Goal: Task Accomplishment & Management: Complete application form

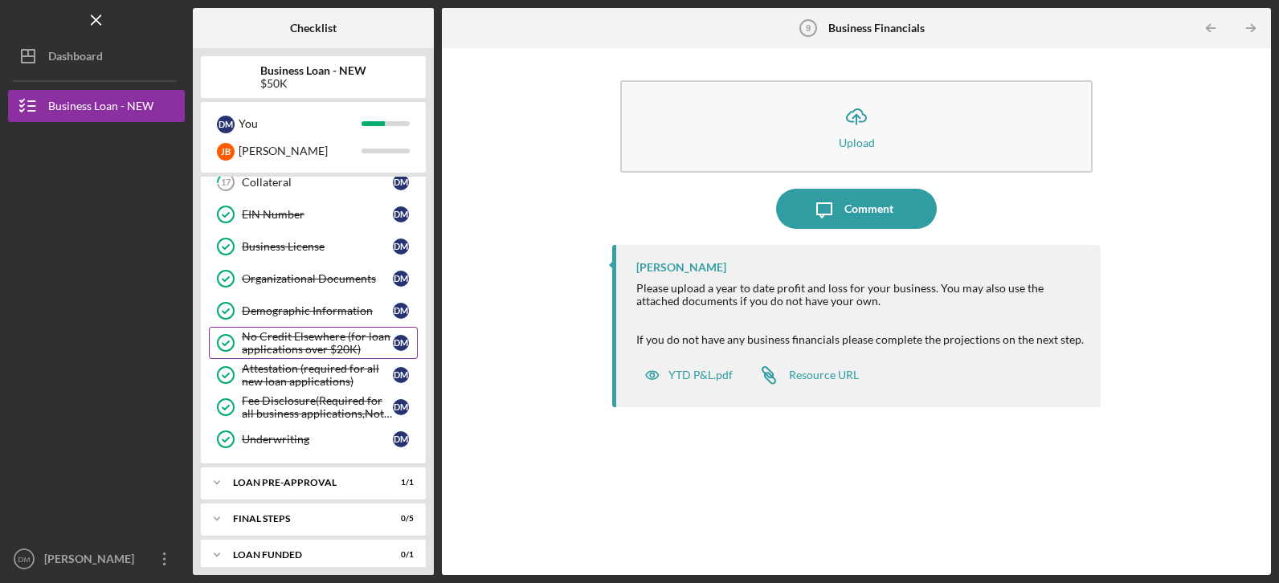
scroll to position [652, 0]
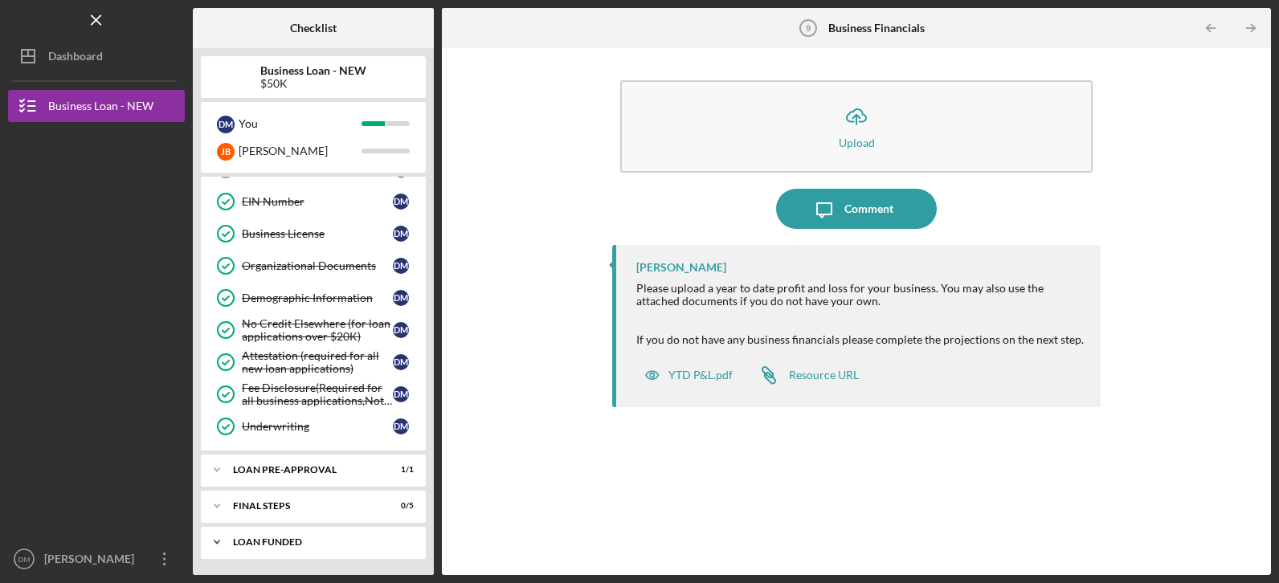
click at [219, 539] on icon "Icon/Expander" at bounding box center [217, 542] width 32 height 32
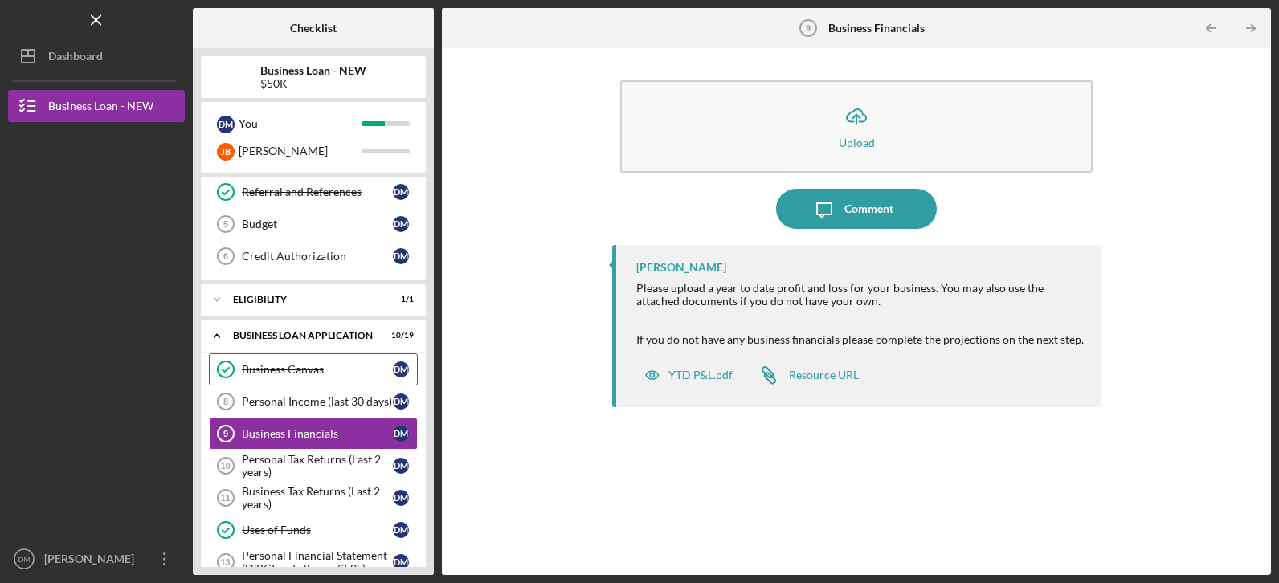
scroll to position [50, 0]
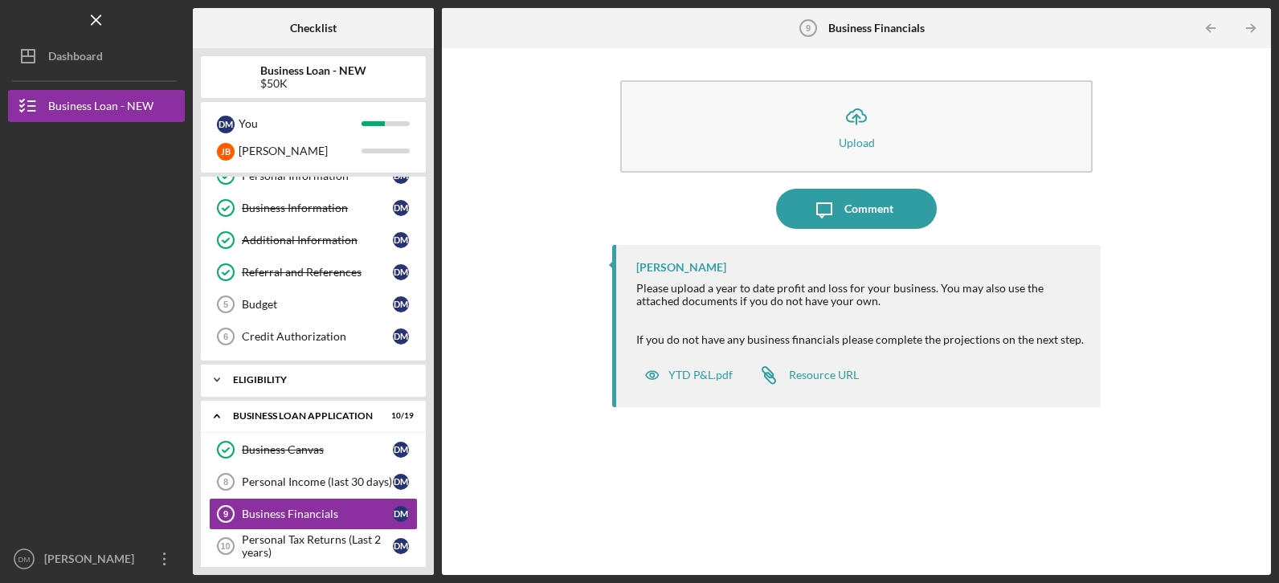
click at [219, 373] on icon "Icon/Expander" at bounding box center [217, 380] width 32 height 32
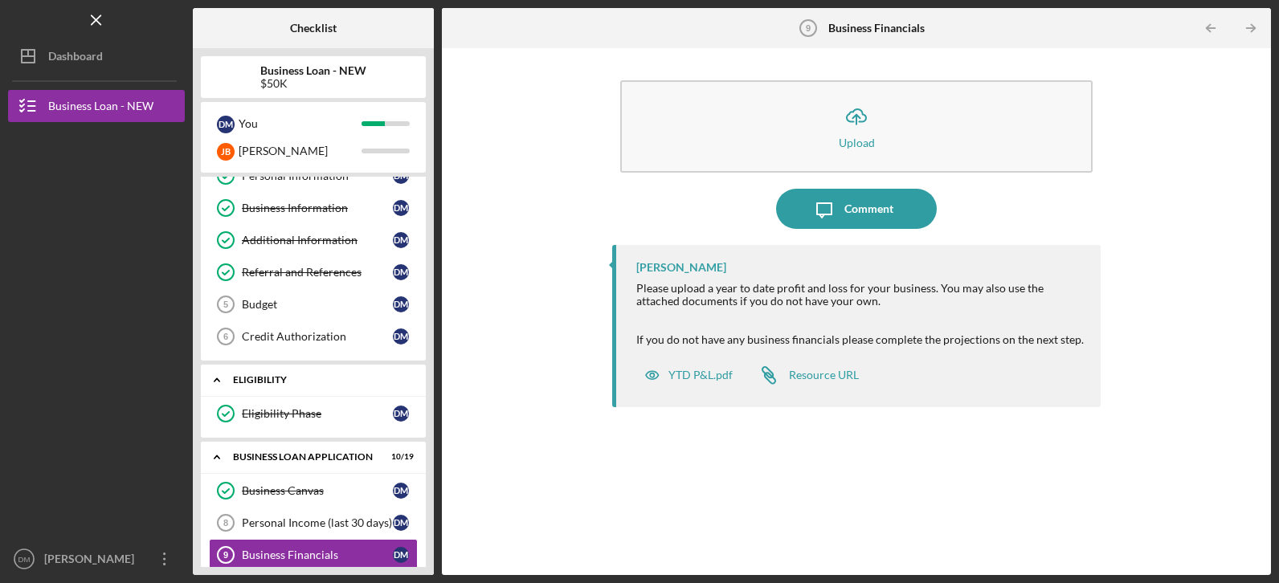
click at [218, 376] on icon "Icon/Expander" at bounding box center [217, 380] width 32 height 32
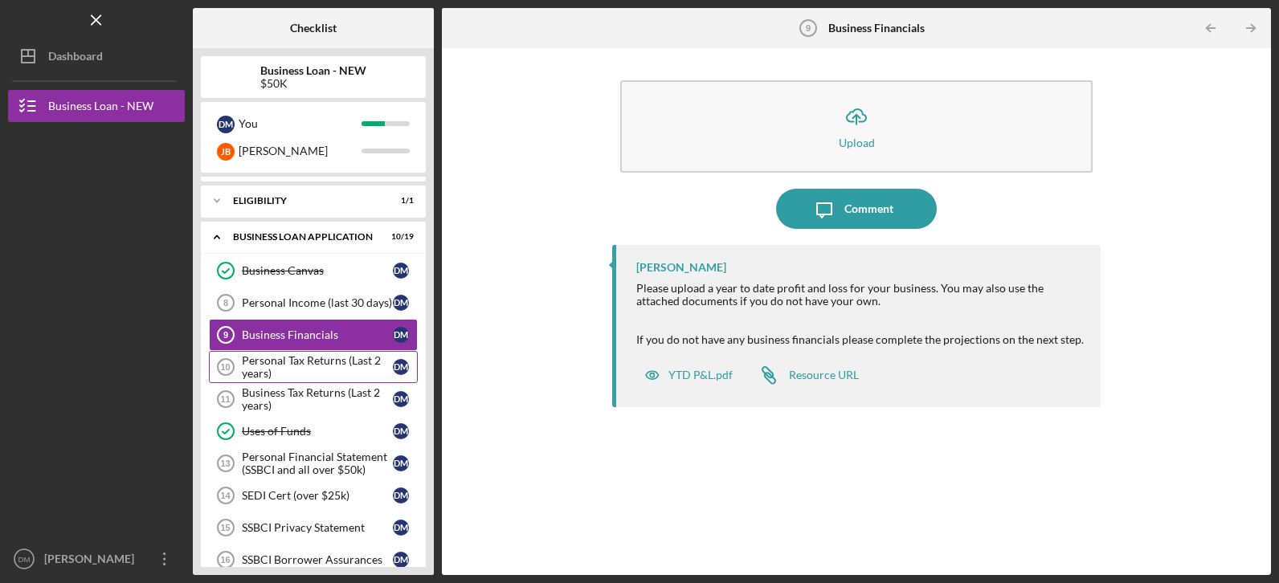
scroll to position [241, 0]
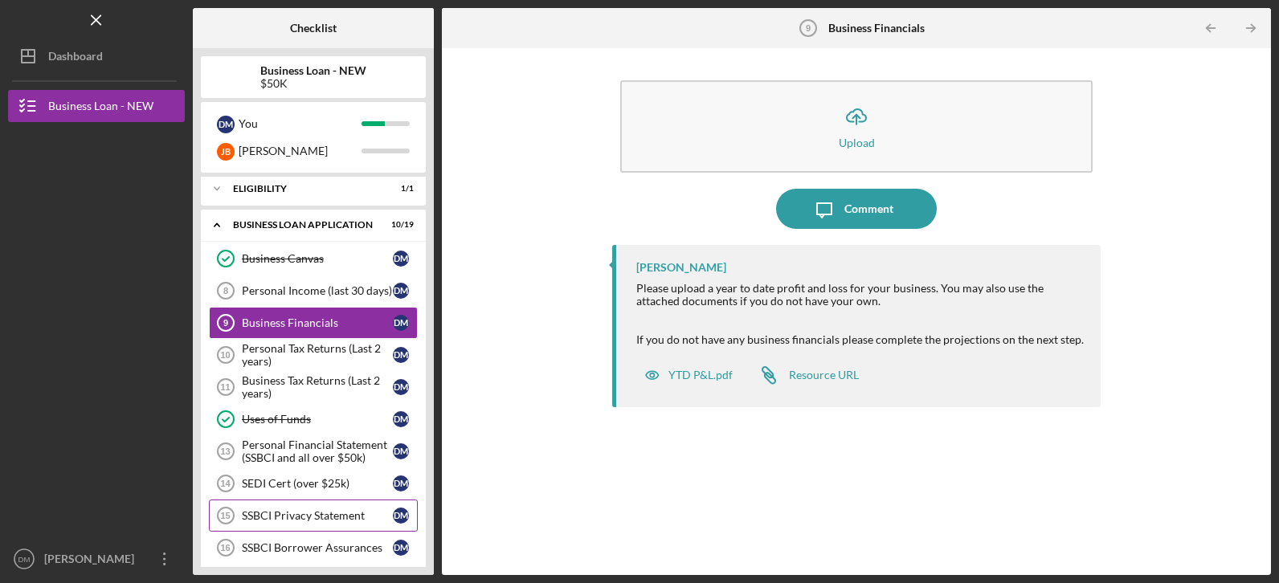
click at [350, 517] on div "SSBCI Privacy Statement" at bounding box center [317, 515] width 151 height 13
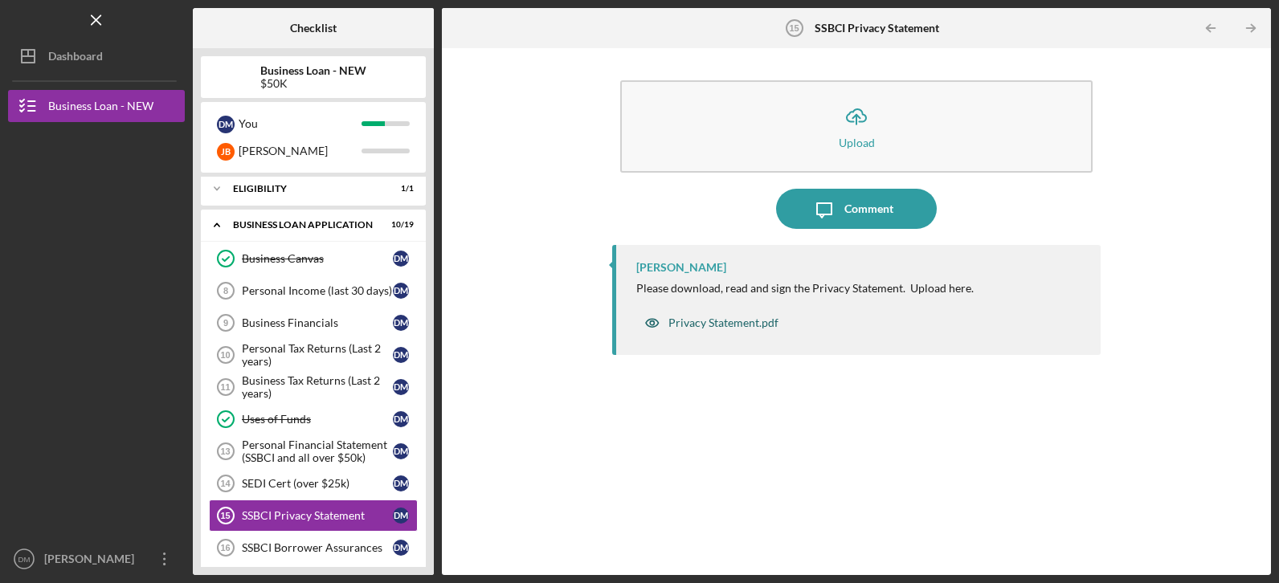
click at [746, 326] on div "Privacy Statement.pdf" at bounding box center [723, 323] width 110 height 13
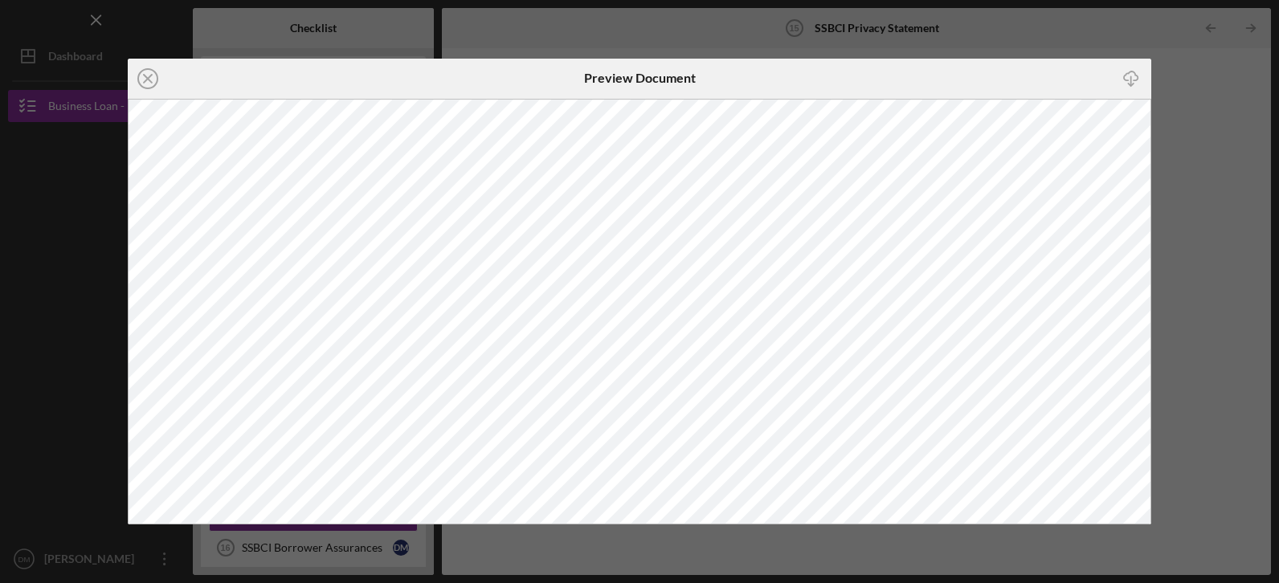
click at [1134, 78] on icon "Icon/Download" at bounding box center [1131, 78] width 36 height 36
click at [153, 83] on icon "Icon/Close" at bounding box center [148, 79] width 40 height 40
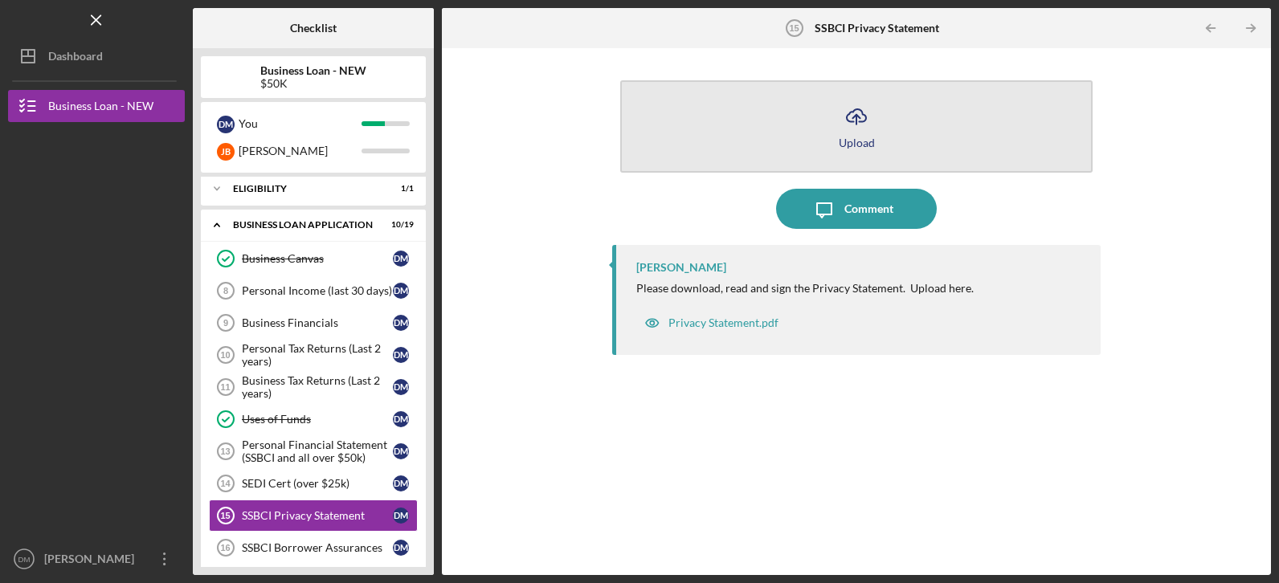
click at [850, 131] on icon "Icon/Upload" at bounding box center [856, 116] width 40 height 40
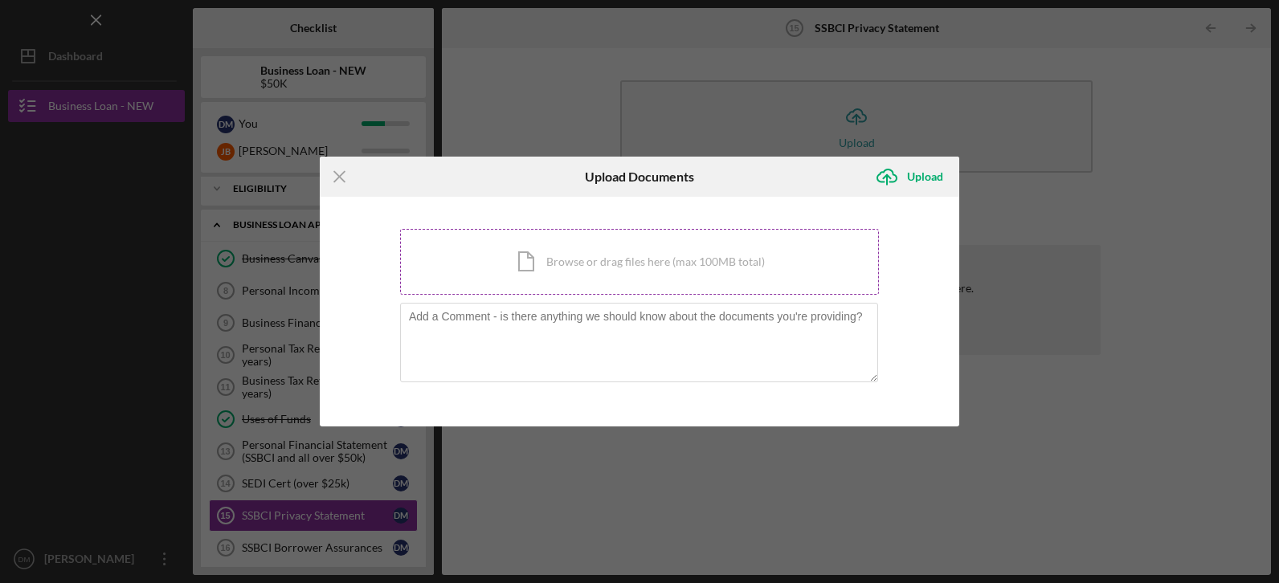
click at [594, 264] on div "Icon/Document Browse or drag files here (max 100MB total) Tap to choose files o…" at bounding box center [639, 262] width 479 height 66
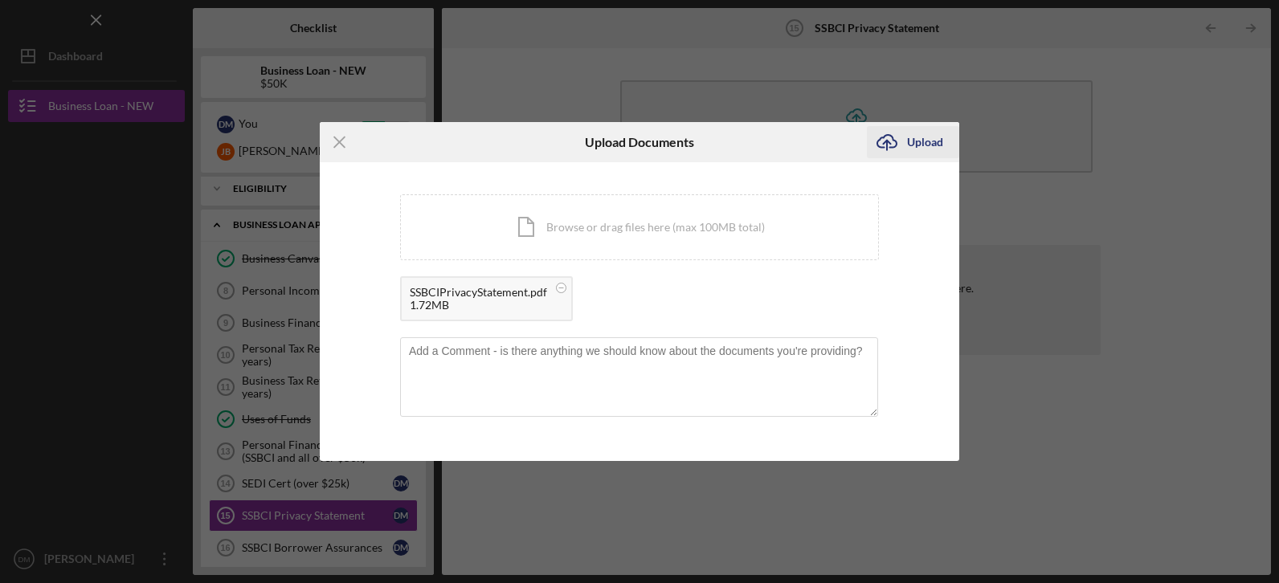
click at [922, 145] on div "Upload" at bounding box center [925, 142] width 36 height 32
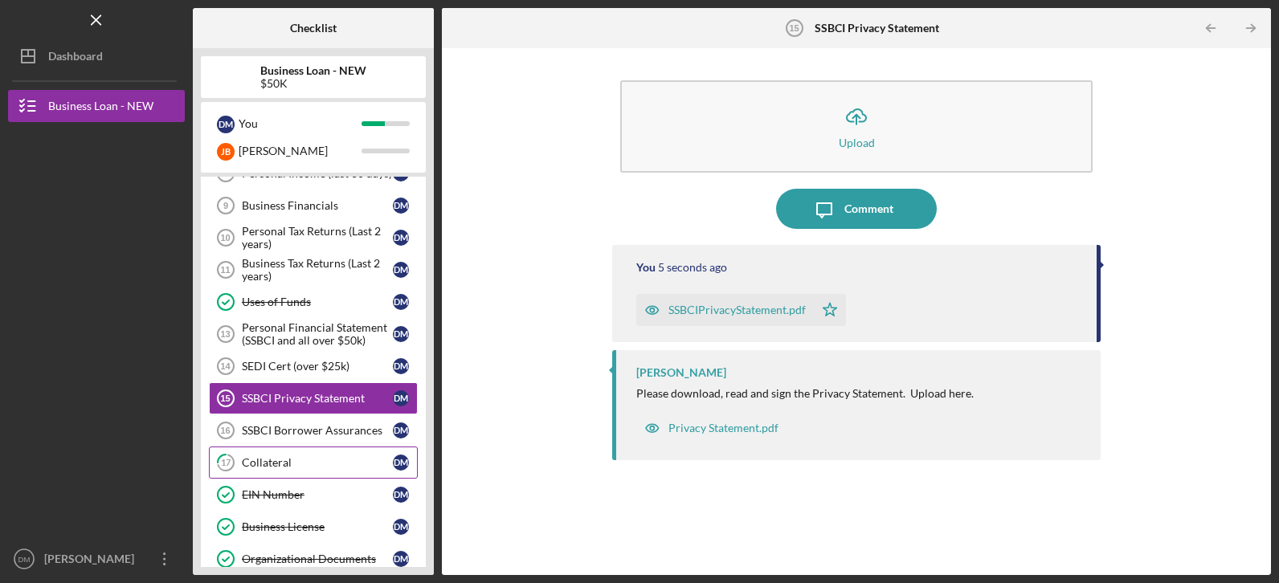
scroll to position [402, 0]
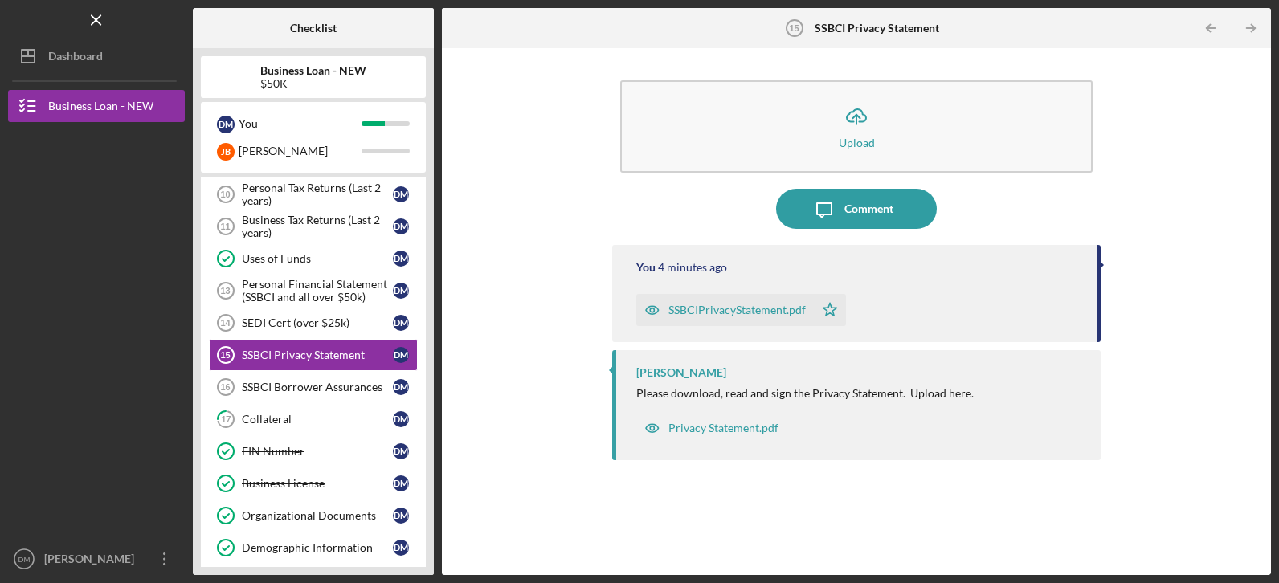
drag, startPoint x: 1095, startPoint y: 284, endPoint x: 1089, endPoint y: 324, distance: 40.7
click at [1089, 324] on div "You 4 minutes ago SSBCIPrivacyStatement.pdf Icon/Star" at bounding box center [856, 293] width 488 height 97
drag, startPoint x: 1099, startPoint y: 304, endPoint x: 1100, endPoint y: 350, distance: 45.8
click at [1100, 350] on div "You 4 minutes ago SSBCIPrivacyStatement.pdf Icon/Star [PERSON_NAME] Please down…" at bounding box center [856, 398] width 488 height 306
click at [339, 385] on div "SSBCI Borrower Assurances" at bounding box center [317, 387] width 151 height 13
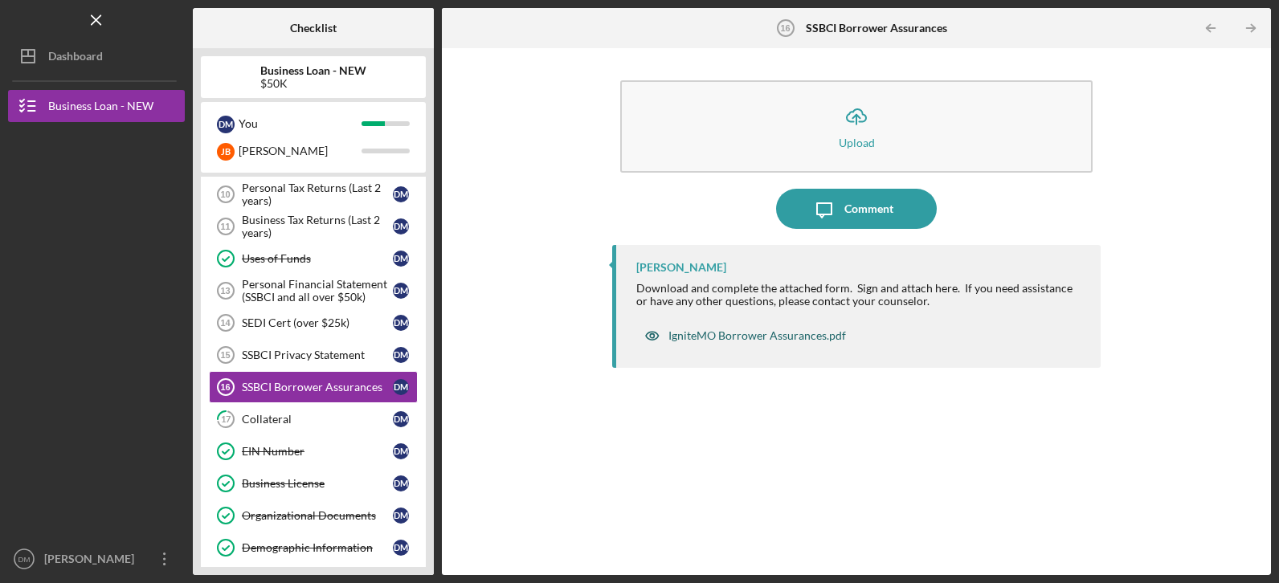
click at [738, 334] on div "IgniteMO Borrower Assurances.pdf" at bounding box center [757, 335] width 178 height 13
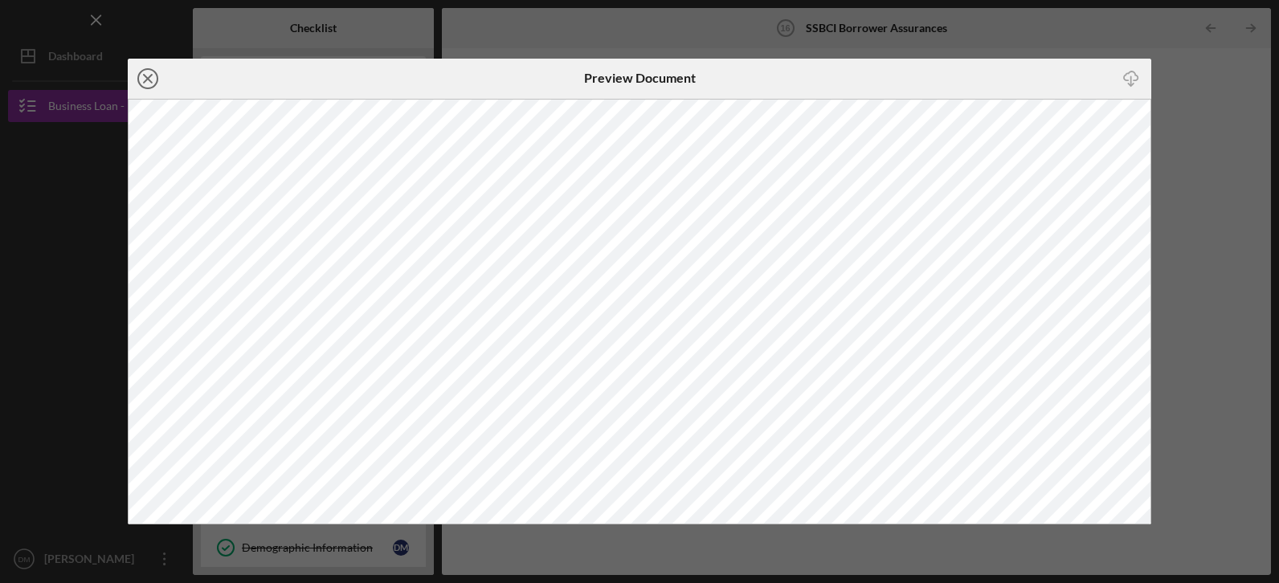
click at [152, 76] on line at bounding box center [148, 79] width 8 height 8
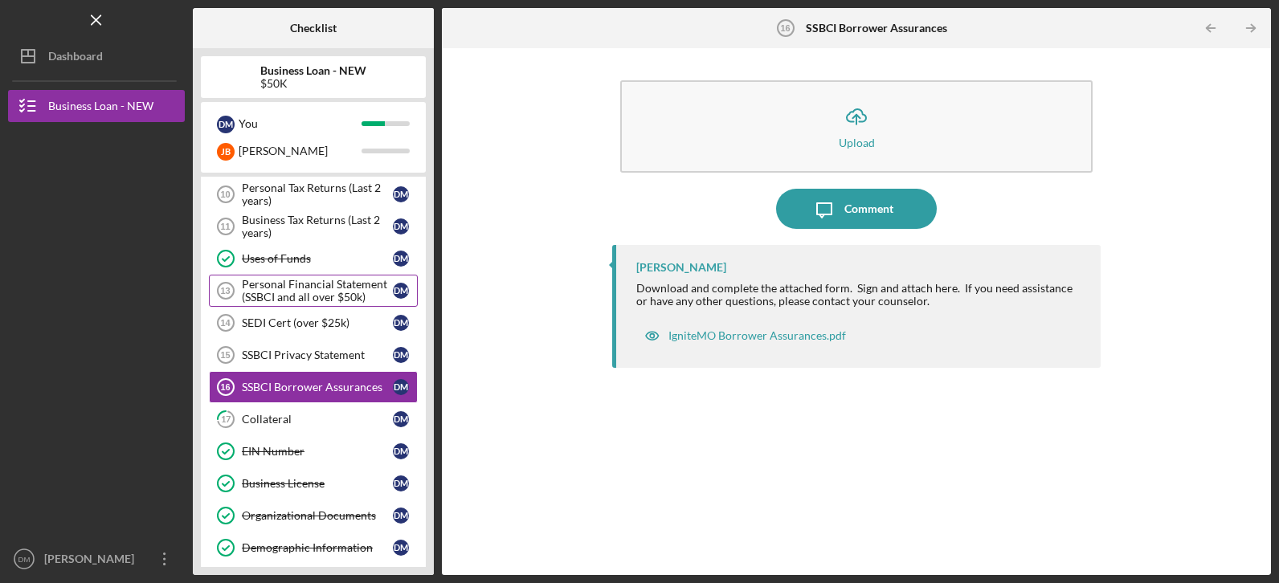
click at [268, 291] on div "Personal Financial Statement (SSBCI and all over $50k)" at bounding box center [317, 291] width 151 height 26
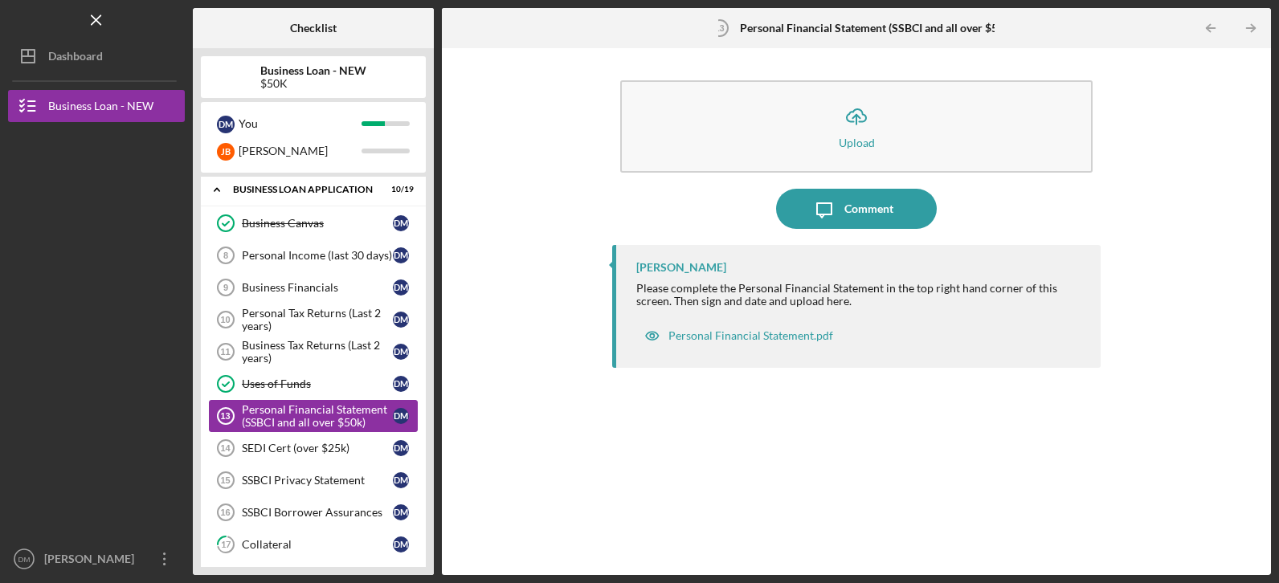
scroll to position [273, 0]
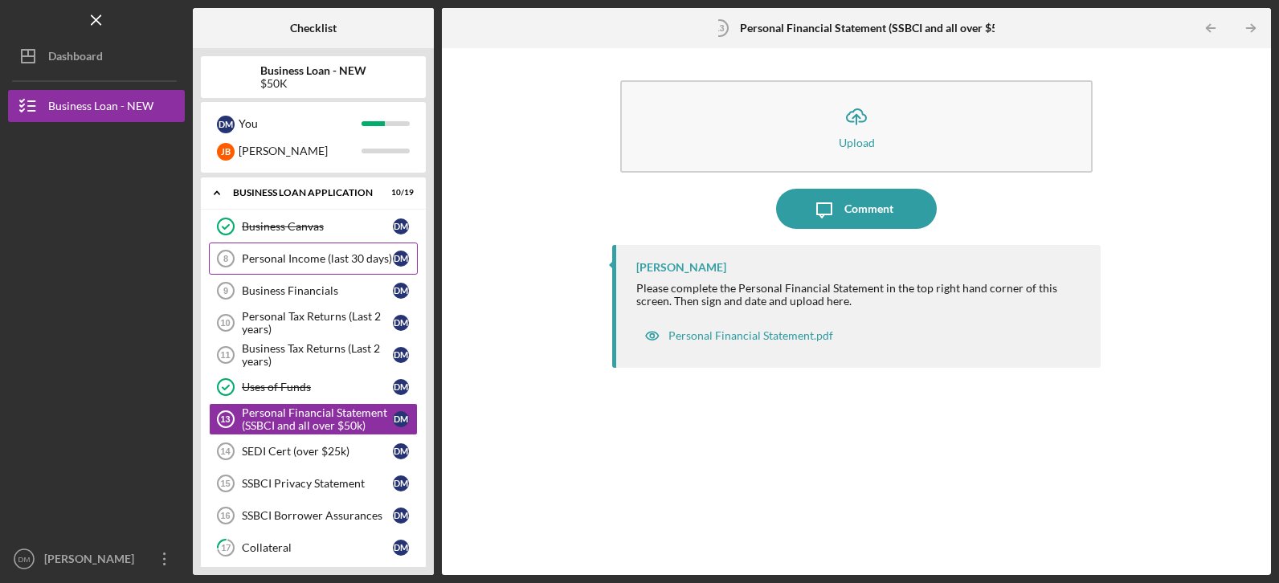
click at [273, 265] on div "Personal Income (last 30 days)" at bounding box center [317, 258] width 151 height 13
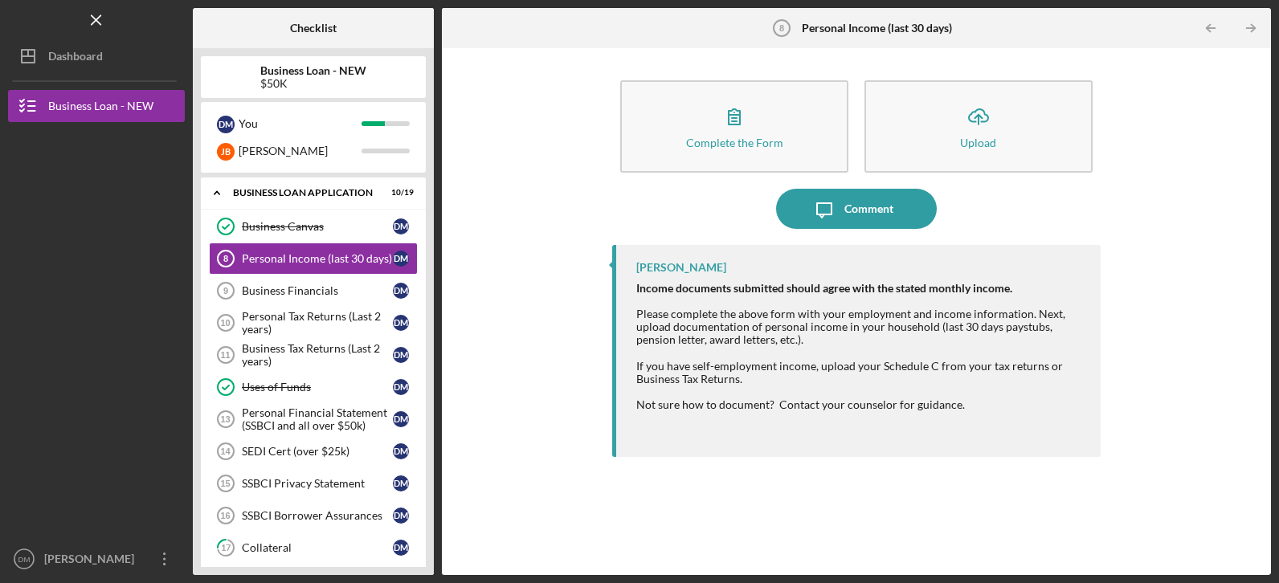
drag, startPoint x: 428, startPoint y: 296, endPoint x: 432, endPoint y: 372, distance: 75.6
click at [432, 372] on div "Business Loan - NEW $50K D M You [PERSON_NAME] Icon/Expander INQUIRY INFORMATIO…" at bounding box center [313, 311] width 241 height 527
click at [284, 264] on div "Personal Income (last 30 days)" at bounding box center [317, 258] width 151 height 13
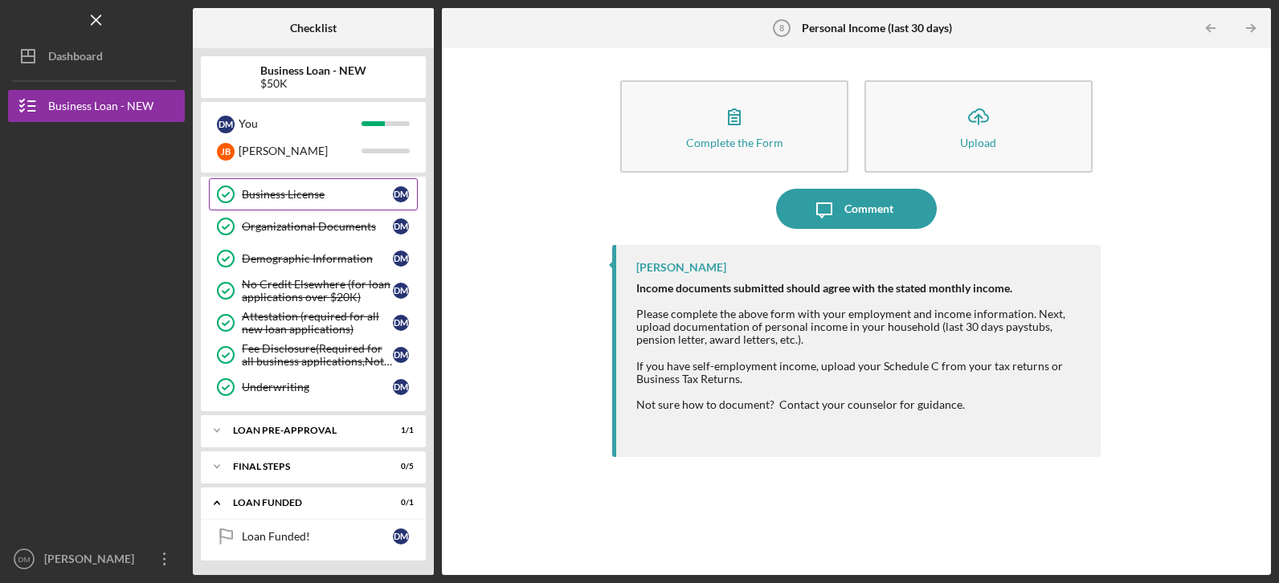
scroll to position [693, 0]
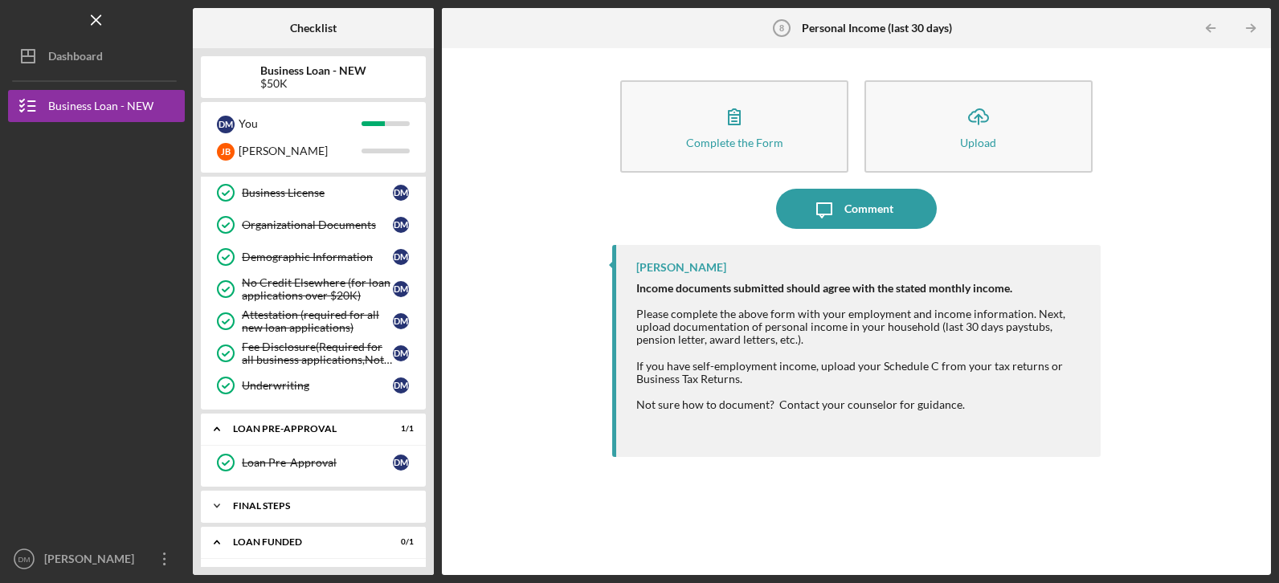
click at [213, 505] on icon "Icon/Expander" at bounding box center [217, 506] width 32 height 32
click at [286, 195] on div "Business License" at bounding box center [317, 192] width 151 height 13
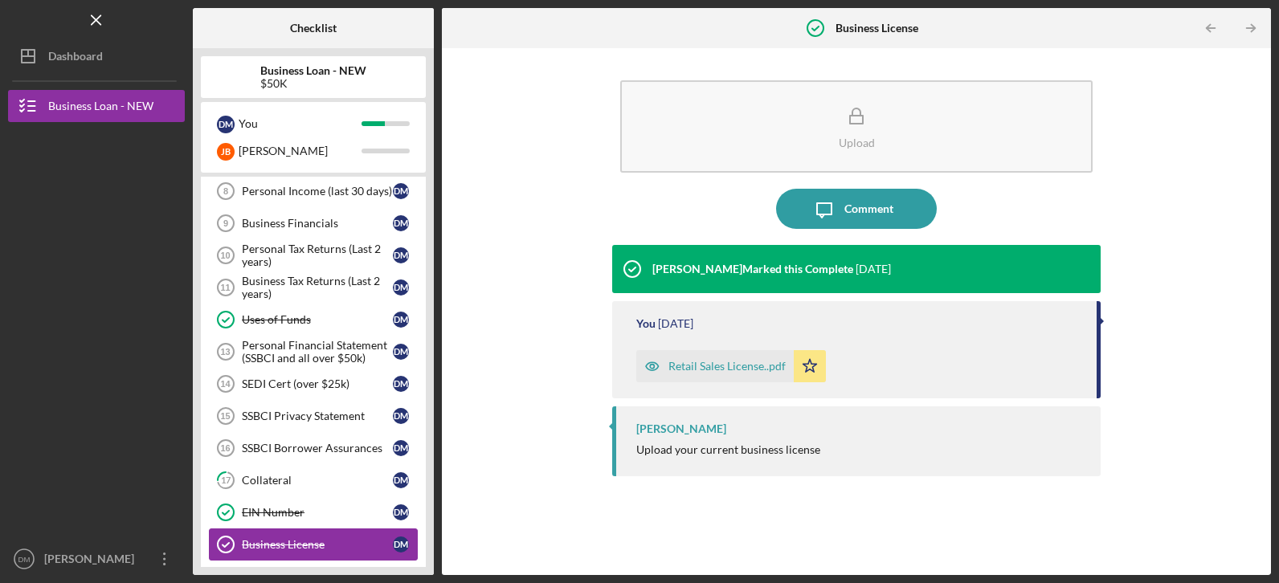
scroll to position [339, 0]
click at [286, 195] on div "Personal Income (last 30 days)" at bounding box center [317, 192] width 151 height 13
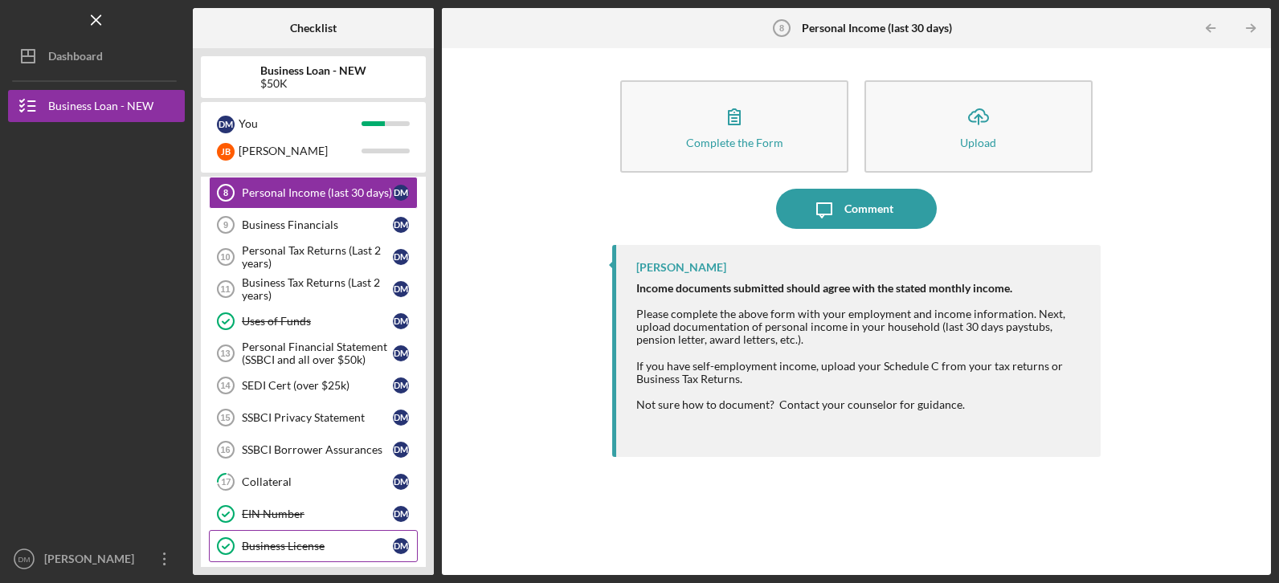
click at [286, 195] on div "Personal Income (last 30 days)" at bounding box center [317, 192] width 151 height 13
click at [290, 208] on link "Personal Income (last 30 days) 8 Personal Income (last 30 days) [PERSON_NAME]" at bounding box center [313, 193] width 209 height 32
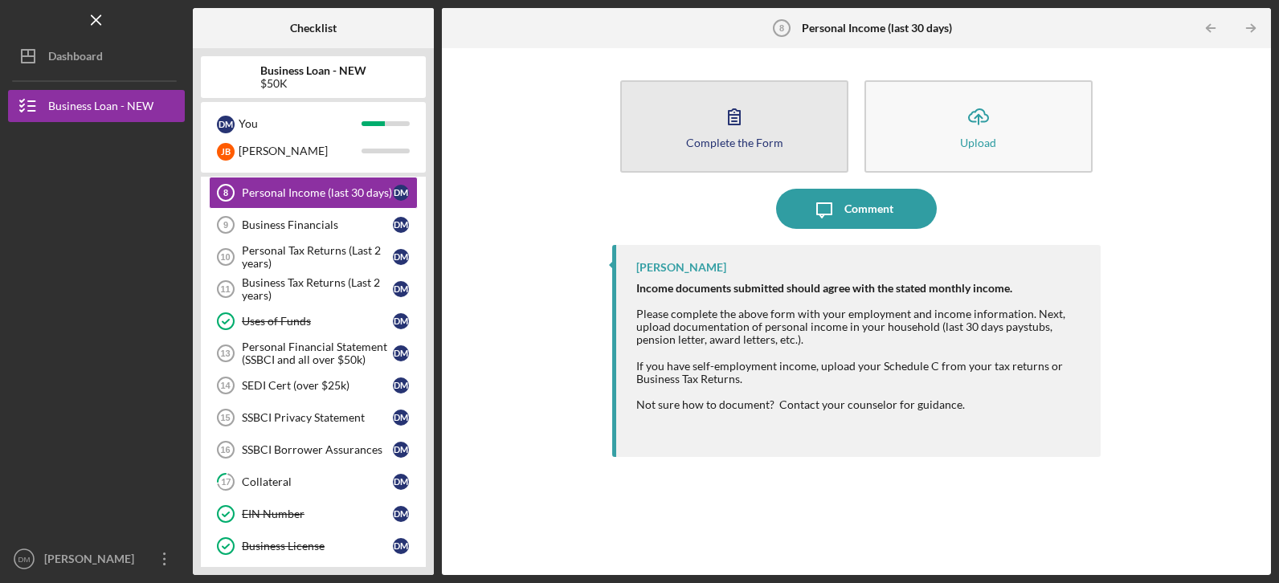
click at [737, 147] on div "Complete the Form" at bounding box center [734, 143] width 97 height 12
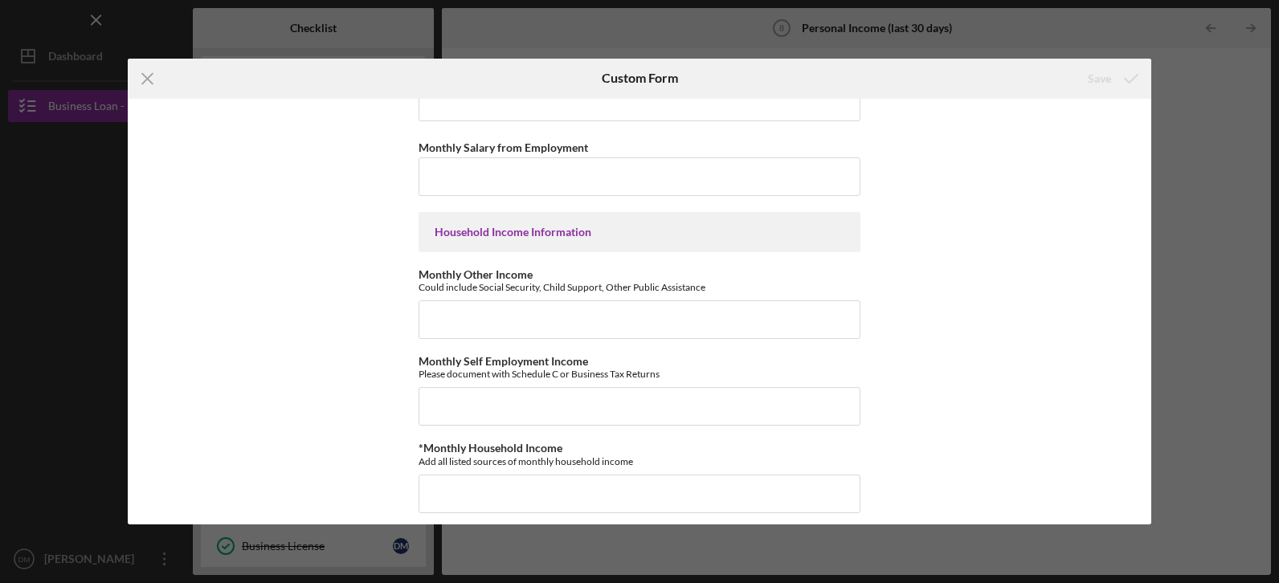
scroll to position [453, 0]
drag, startPoint x: 1145, startPoint y: 288, endPoint x: 1145, endPoint y: 245, distance: 42.6
click at [1145, 245] on div "Employment Information *Employment Status Employed More than Full Time Employed…" at bounding box center [640, 312] width 1024 height 427
click at [1210, 317] on div "Icon/Menu Close Custom Form Save Employment Information *Employment Status Empl…" at bounding box center [639, 291] width 1279 height 583
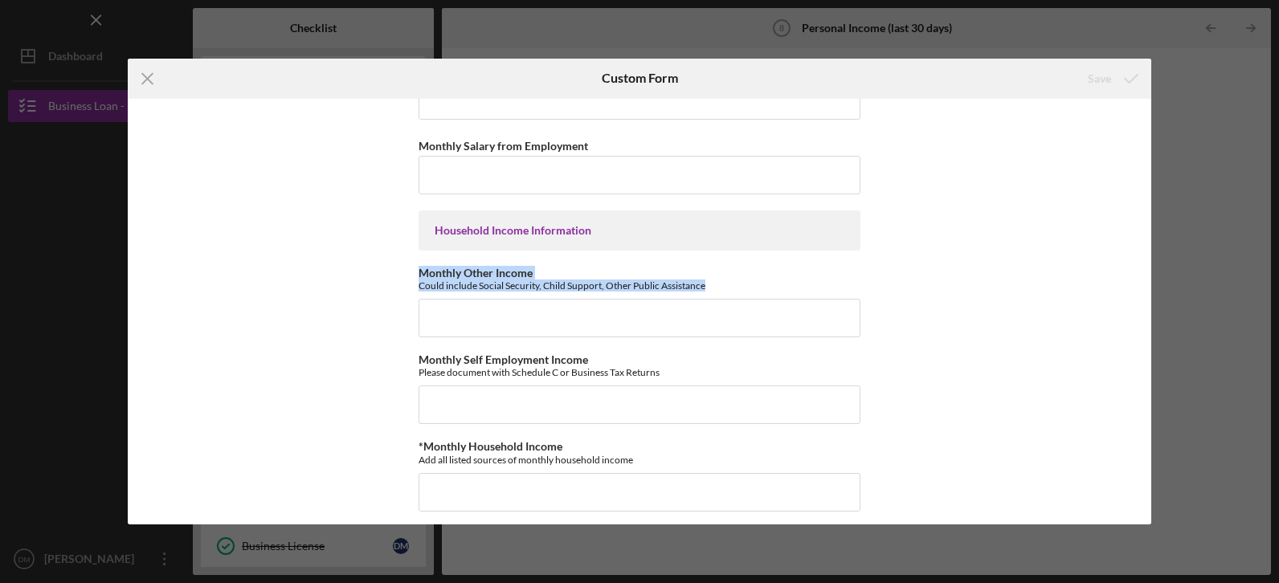
click at [1210, 317] on div "Icon/Menu Close Custom Form Save Employment Information *Employment Status Empl…" at bounding box center [639, 291] width 1279 height 583
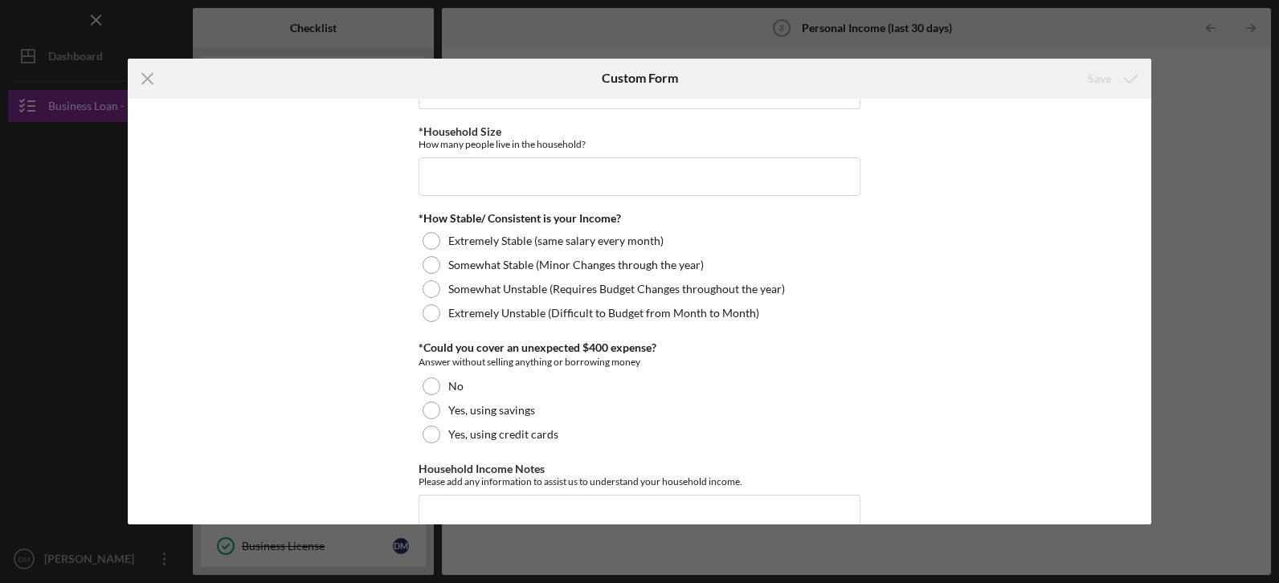
scroll to position [852, 0]
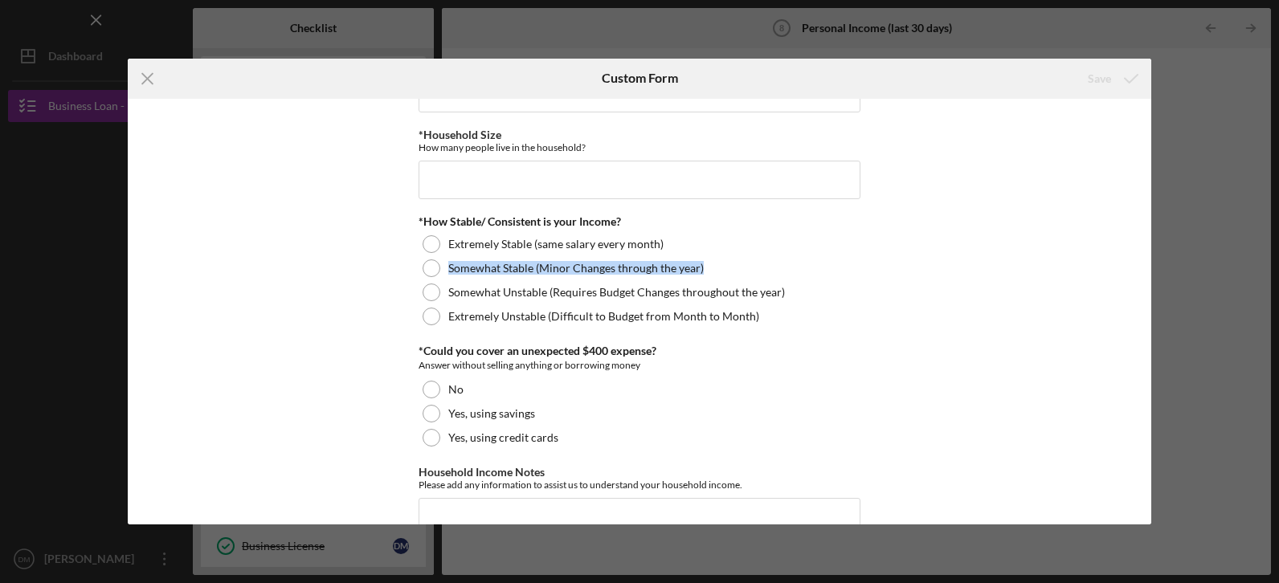
drag, startPoint x: 1071, startPoint y: 271, endPoint x: 1058, endPoint y: 239, distance: 33.9
click at [1058, 239] on div "Employment Information *Employment Status Employed More than Full Time Employed…" at bounding box center [640, 312] width 1024 height 427
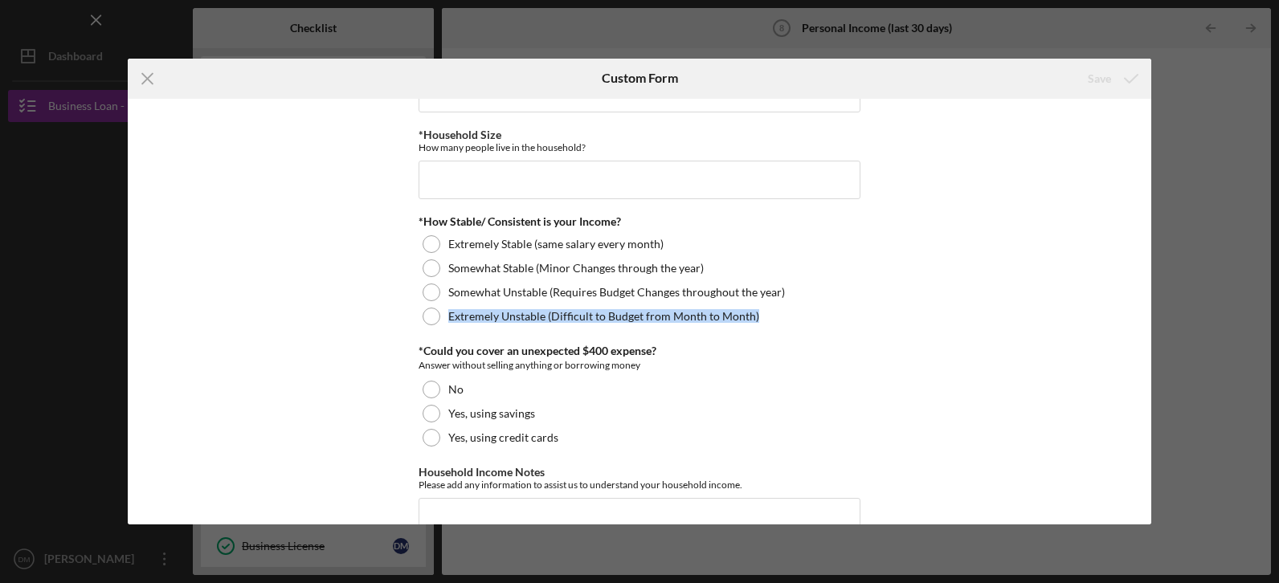
drag, startPoint x: 1058, startPoint y: 239, endPoint x: 1118, endPoint y: 329, distance: 108.3
click at [1118, 329] on div "Employment Information *Employment Status Employed More than Full Time Employed…" at bounding box center [640, 312] width 1024 height 427
click at [1068, 217] on div "Employment Information *Employment Status Employed More than Full Time Employed…" at bounding box center [640, 312] width 1024 height 427
drag, startPoint x: 1068, startPoint y: 217, endPoint x: 1136, endPoint y: 143, distance: 100.6
click at [1136, 143] on div "Employment Information *Employment Status Employed More than Full Time Employed…" at bounding box center [640, 312] width 1024 height 427
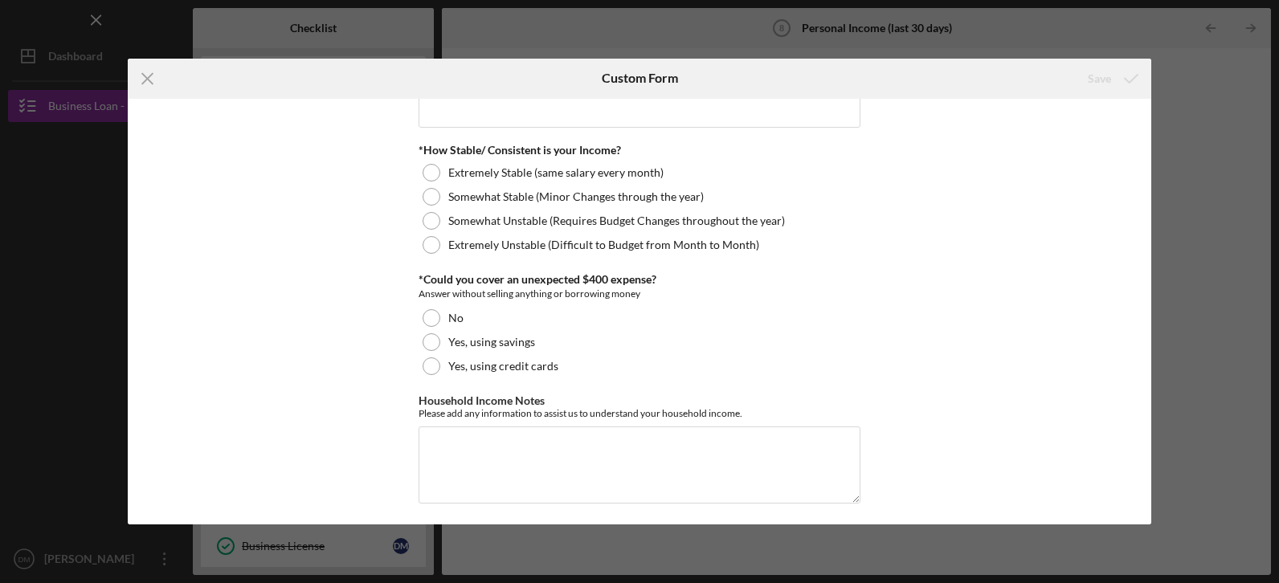
scroll to position [930, 0]
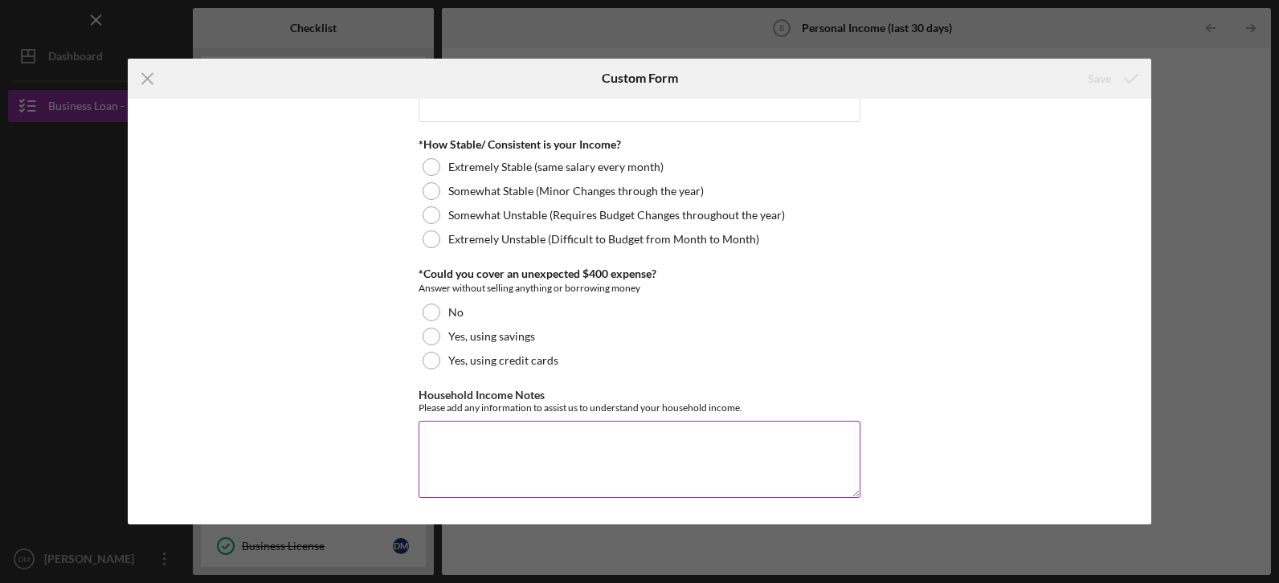
click at [566, 453] on textarea "Household Income Notes" at bounding box center [640, 459] width 442 height 77
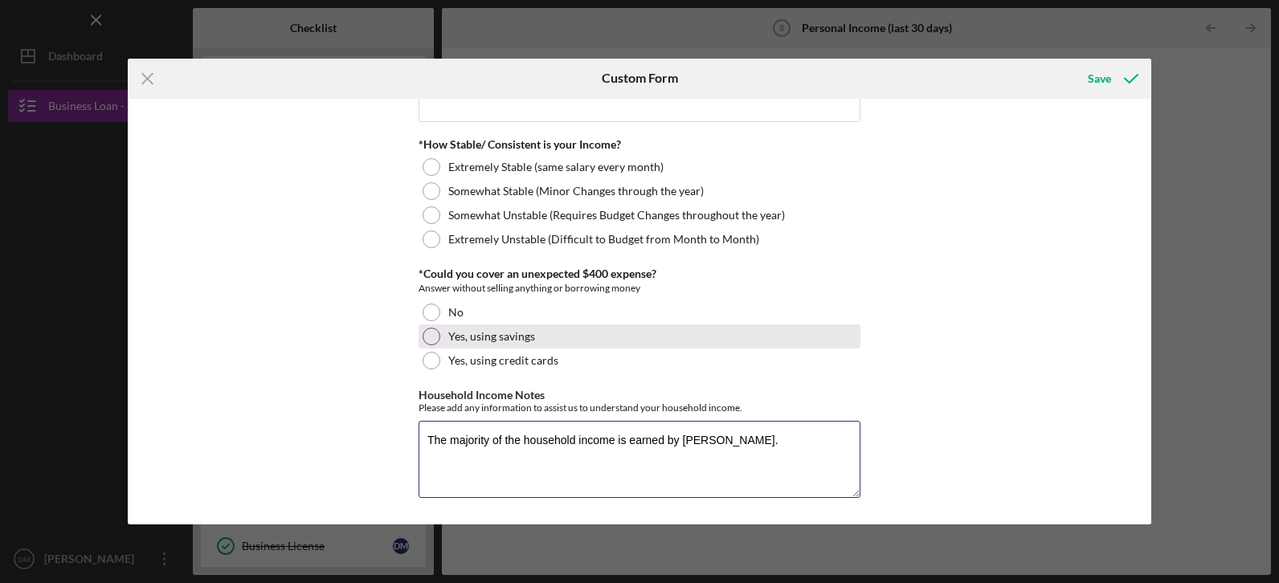
type textarea "The majority of the household income is earned by [PERSON_NAME]."
click at [427, 338] on div at bounding box center [432, 337] width 18 height 18
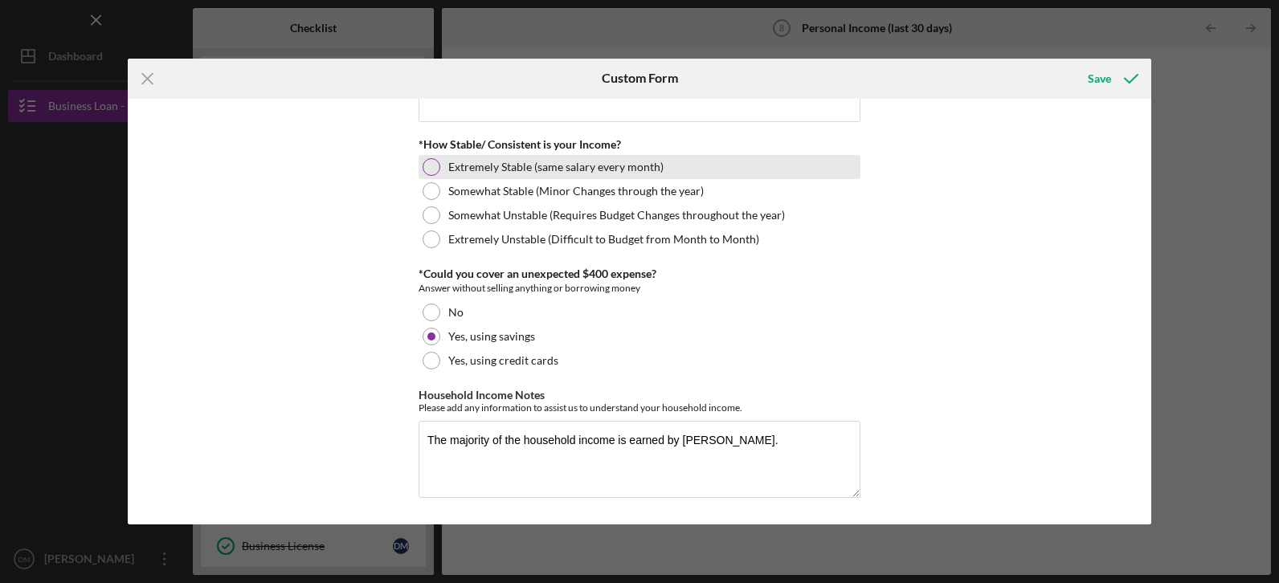
click at [430, 164] on div at bounding box center [432, 167] width 18 height 18
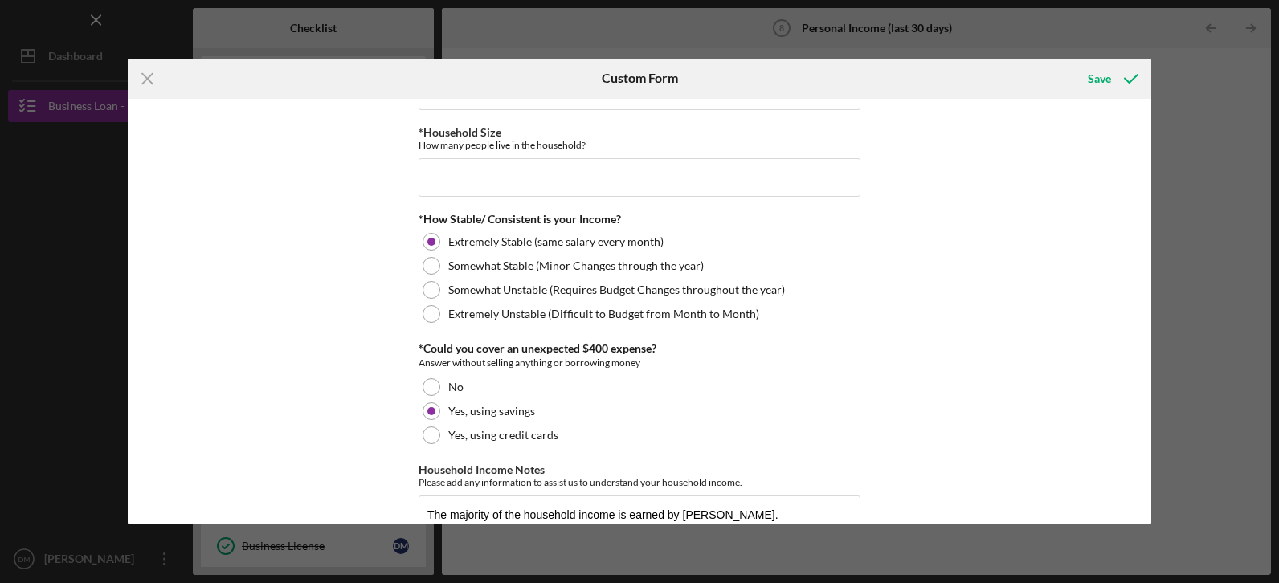
scroll to position [858, 0]
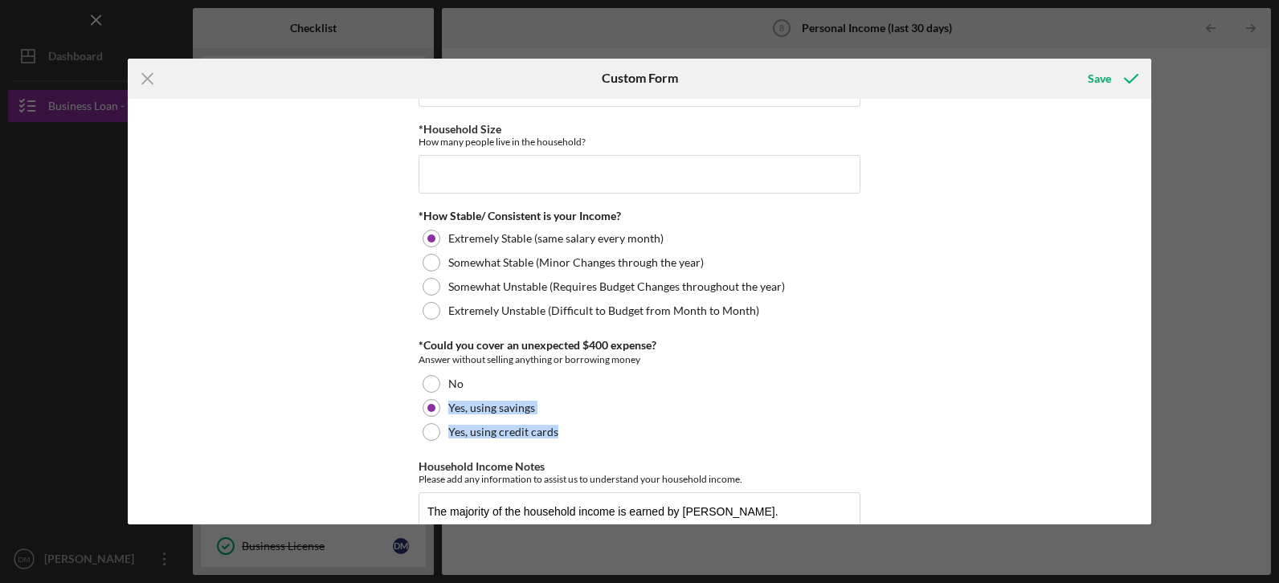
drag, startPoint x: 1151, startPoint y: 426, endPoint x: 1151, endPoint y: 390, distance: 35.4
click at [1151, 390] on div "Icon/Menu Close Custom Form Save Employment Information *Employment Status Empl…" at bounding box center [639, 291] width 1279 height 583
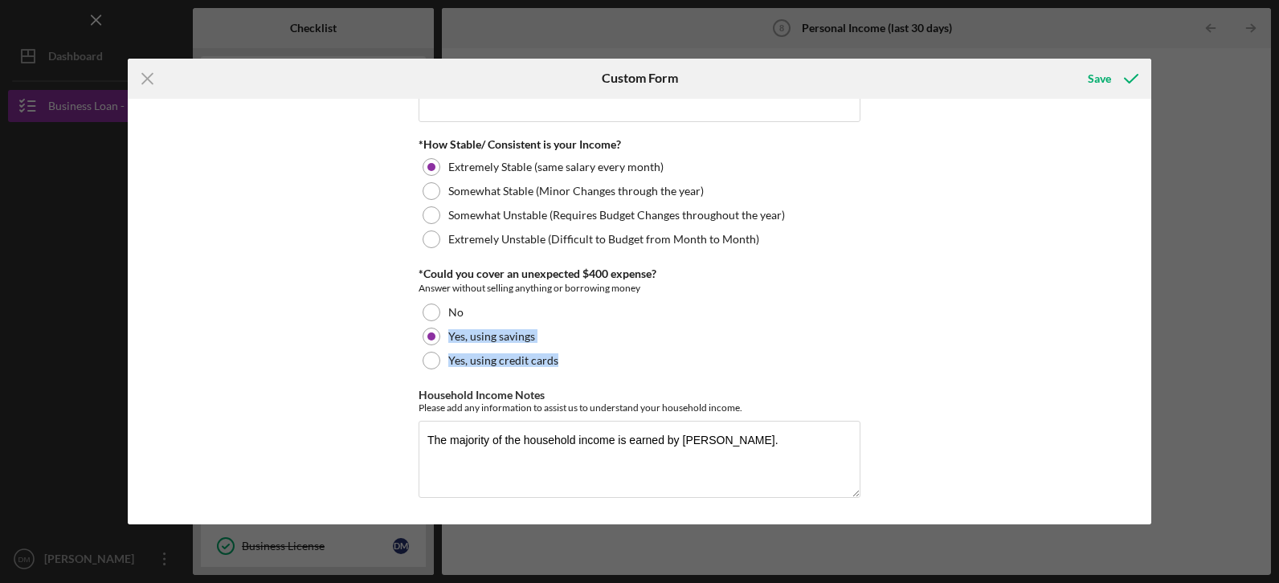
scroll to position [689, 0]
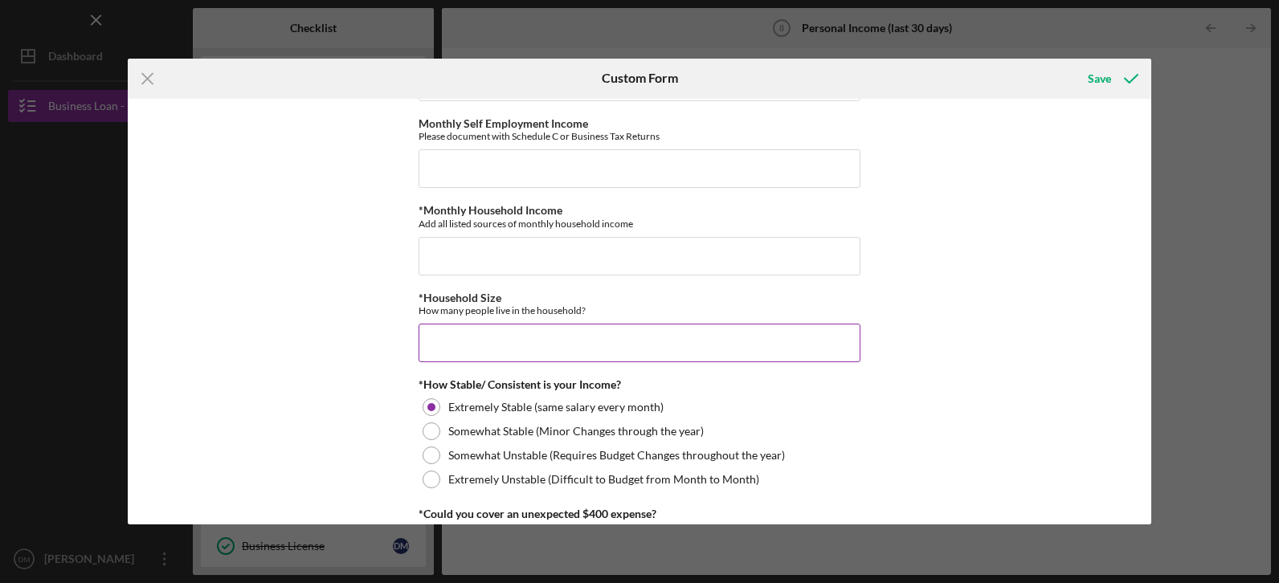
click at [754, 334] on input "*Household Size" at bounding box center [640, 343] width 442 height 39
type input "2"
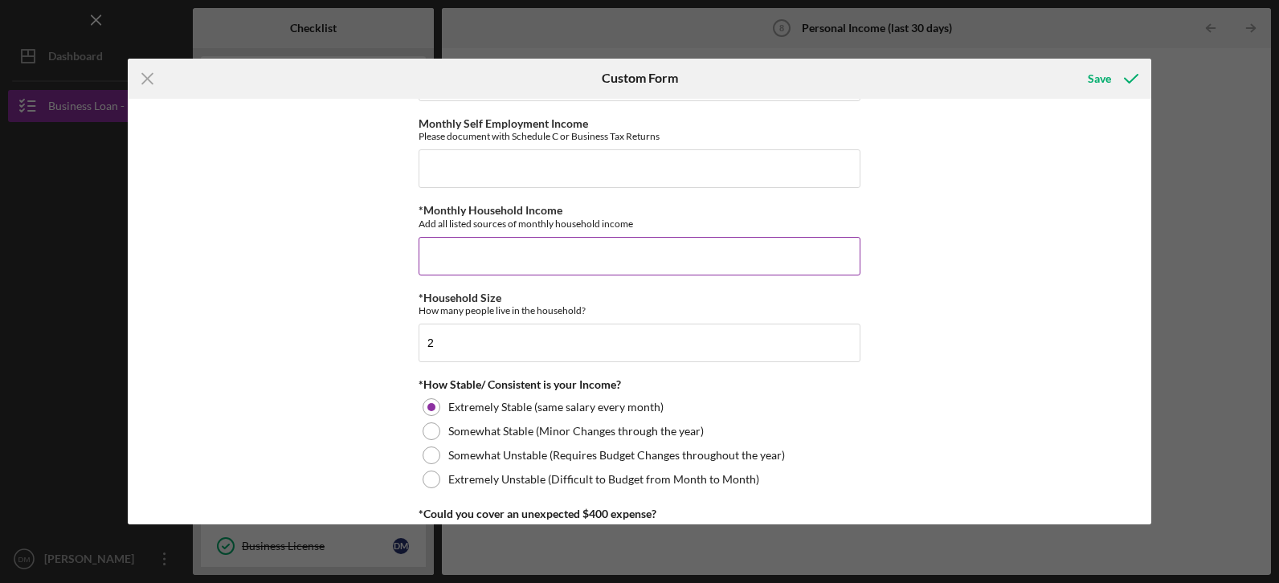
click at [670, 256] on input "*Monthly Household Income" at bounding box center [640, 256] width 442 height 39
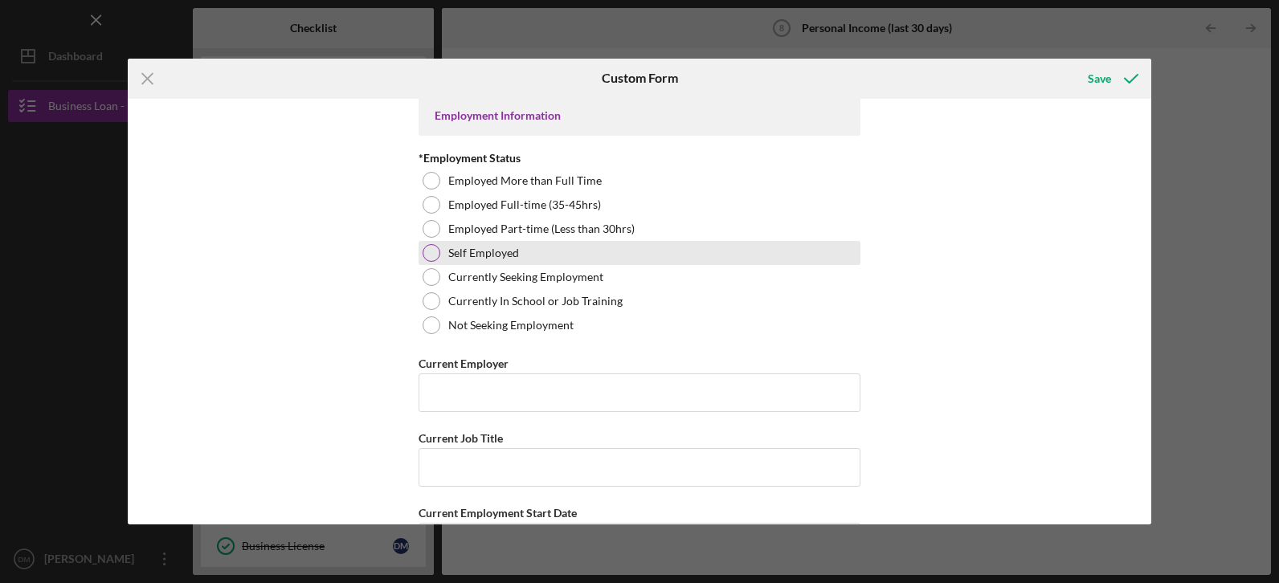
scroll to position [0, 0]
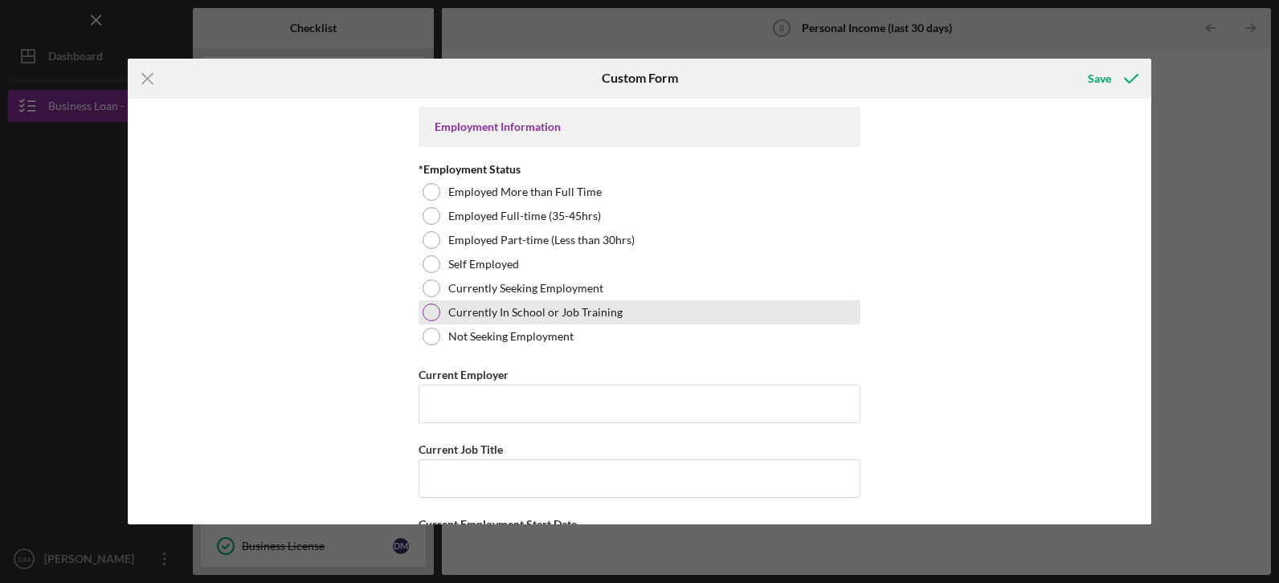
click at [428, 313] on div at bounding box center [432, 313] width 18 height 18
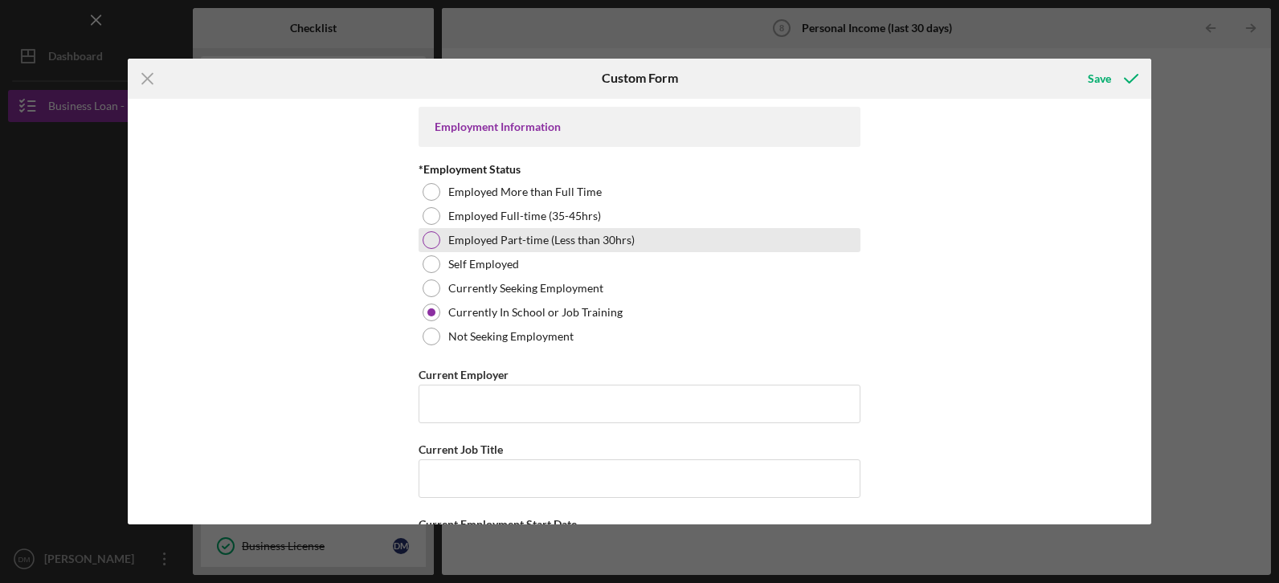
click at [435, 235] on div at bounding box center [432, 240] width 18 height 18
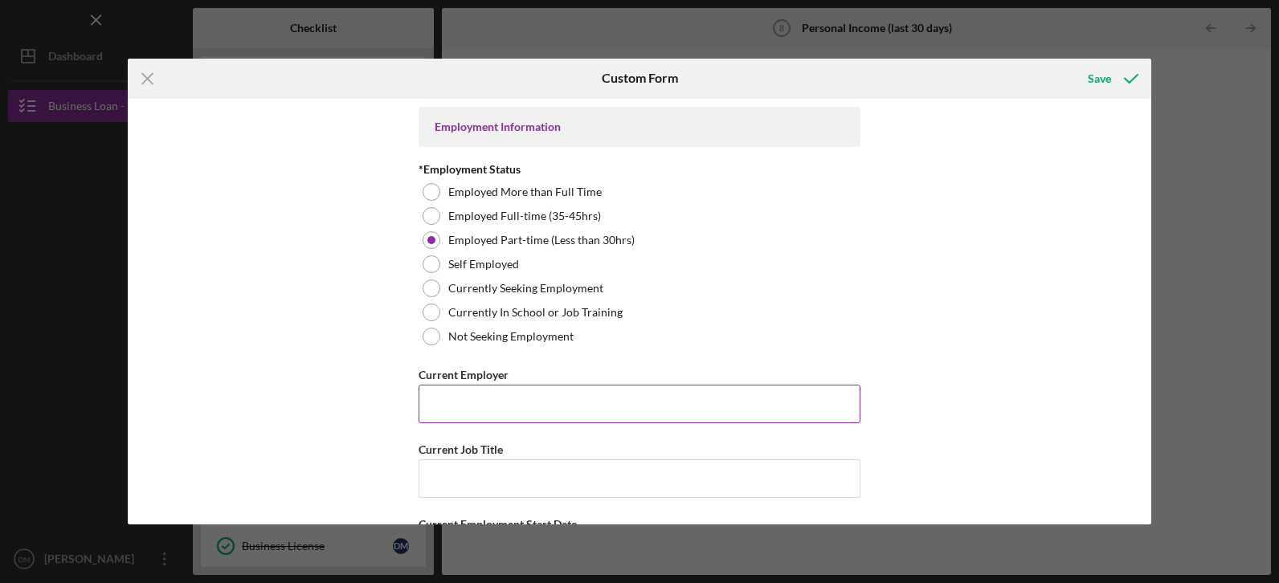
click at [442, 403] on input "Current Employer" at bounding box center [640, 404] width 442 height 39
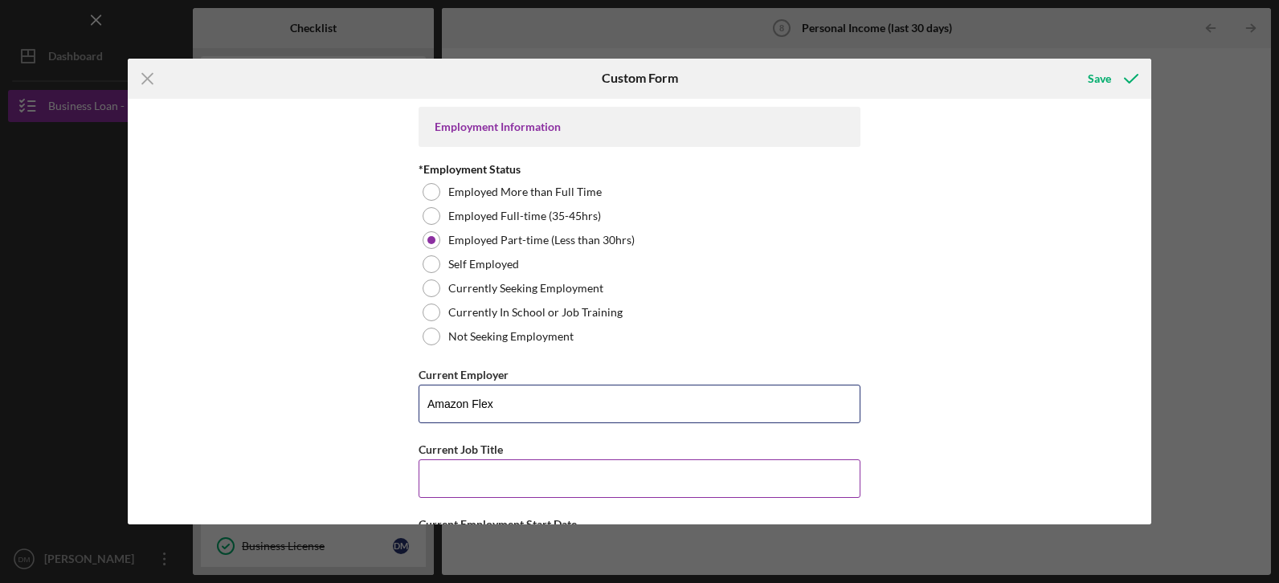
type input "Amazon Flex"
click at [476, 480] on input "Current Job Title" at bounding box center [640, 479] width 442 height 39
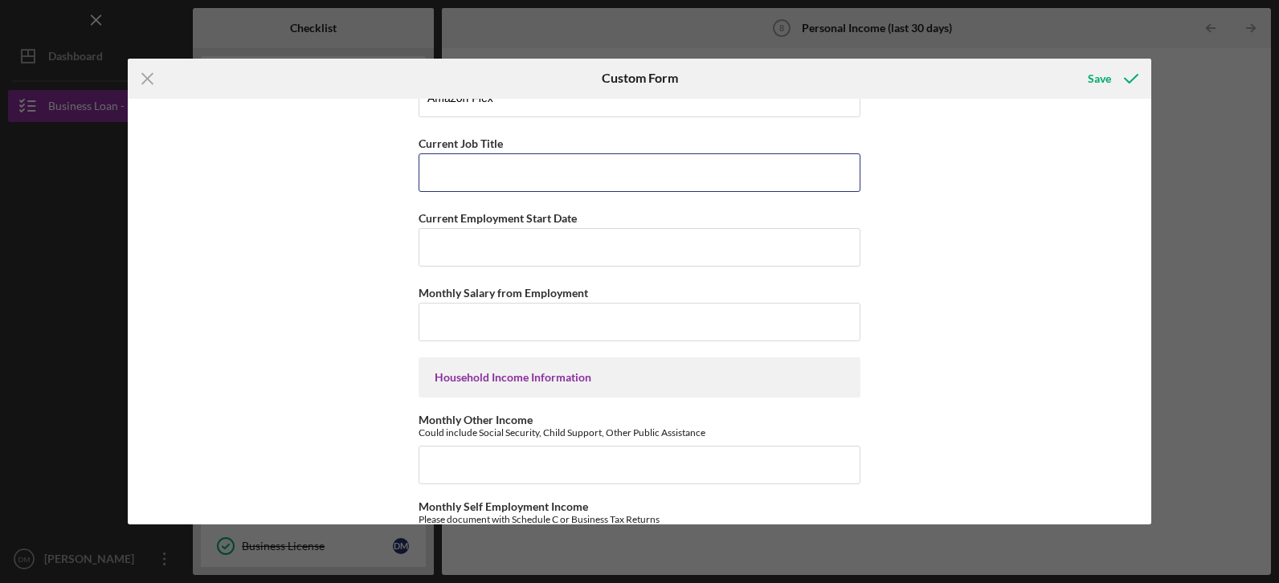
scroll to position [321, 0]
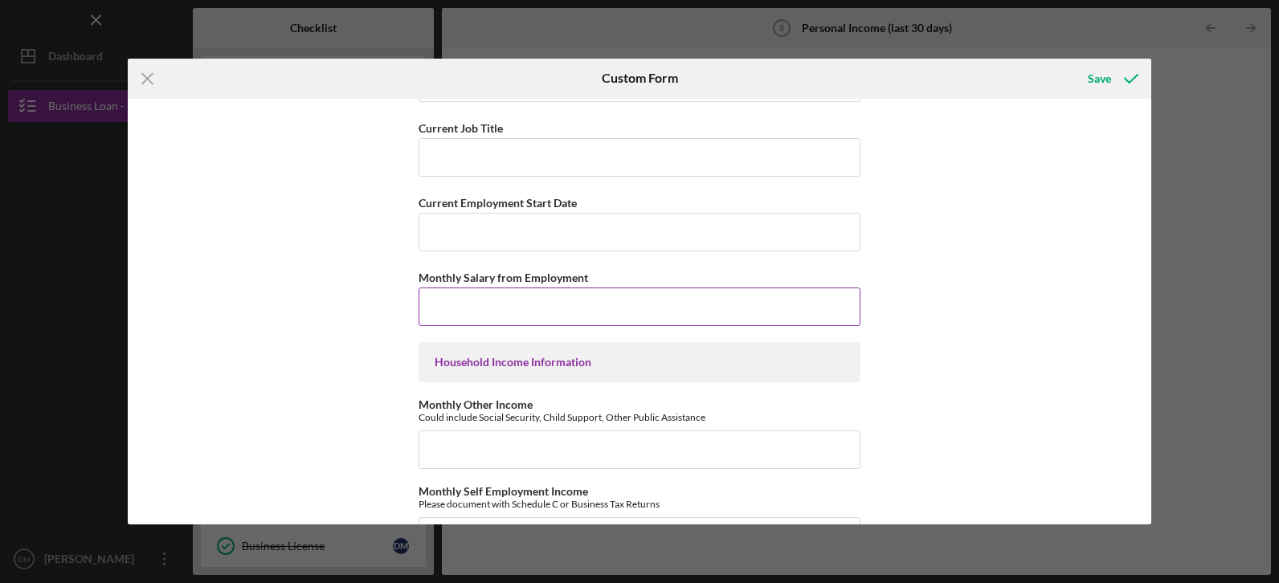
click at [497, 313] on input "Monthly Salary from Employment" at bounding box center [640, 307] width 442 height 39
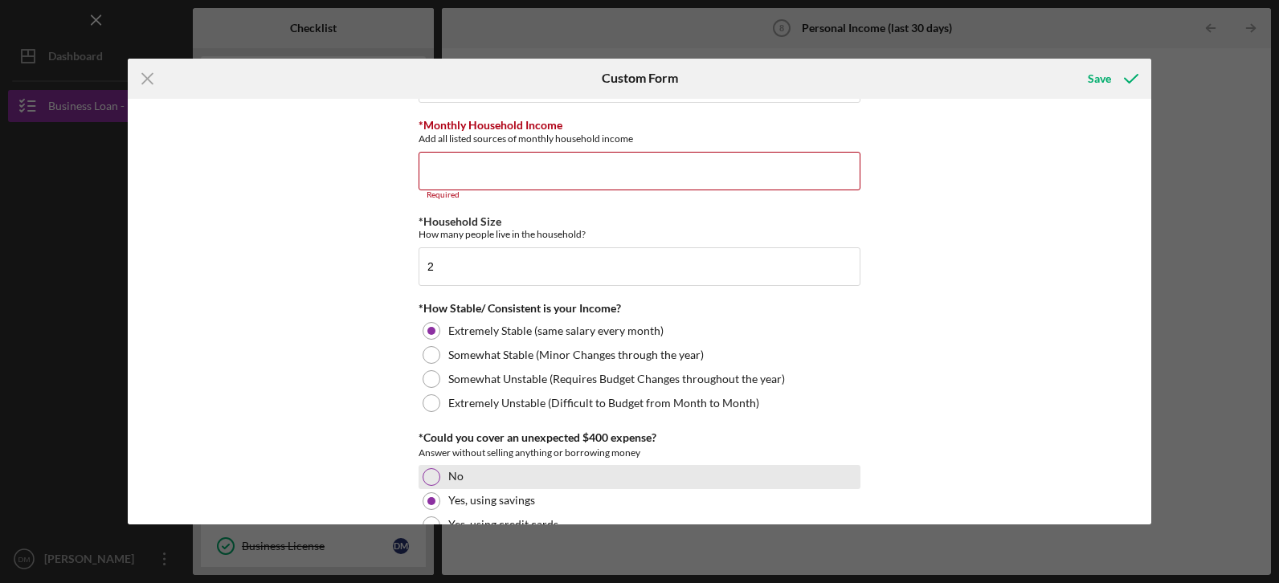
scroll to position [803, 0]
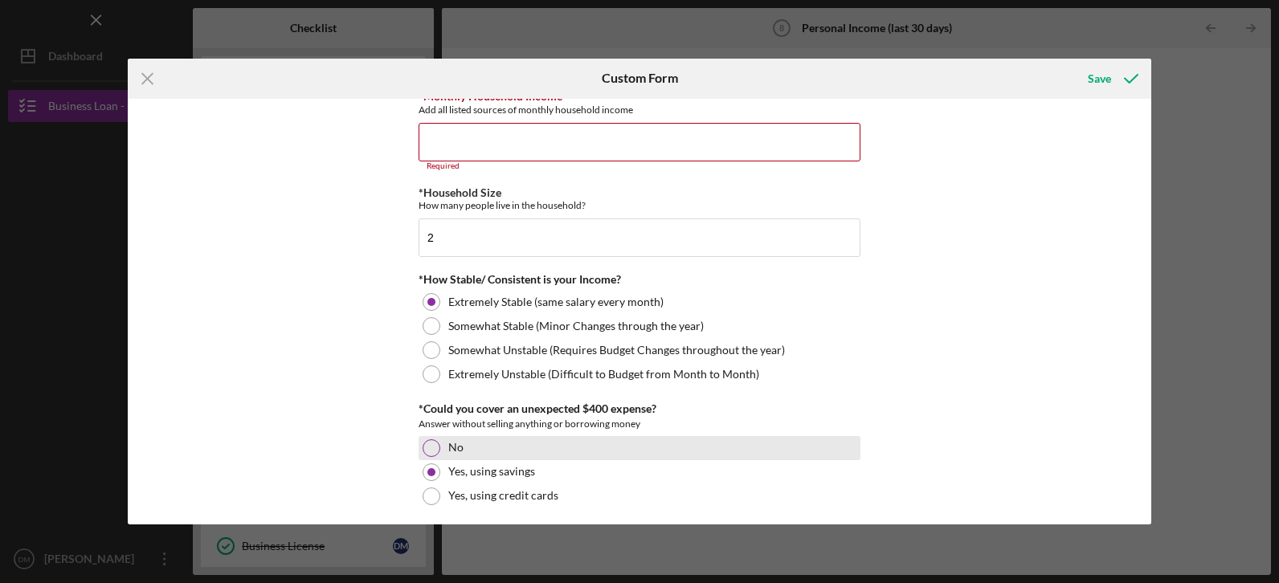
click at [488, 453] on div "No" at bounding box center [640, 448] width 442 height 24
click at [489, 447] on div "No" at bounding box center [640, 448] width 442 height 24
drag, startPoint x: 506, startPoint y: 427, endPoint x: 497, endPoint y: 441, distance: 17.4
click at [497, 441] on div "*Could you cover an unexpected $400 expense? Answer without selling anything or…" at bounding box center [640, 455] width 442 height 105
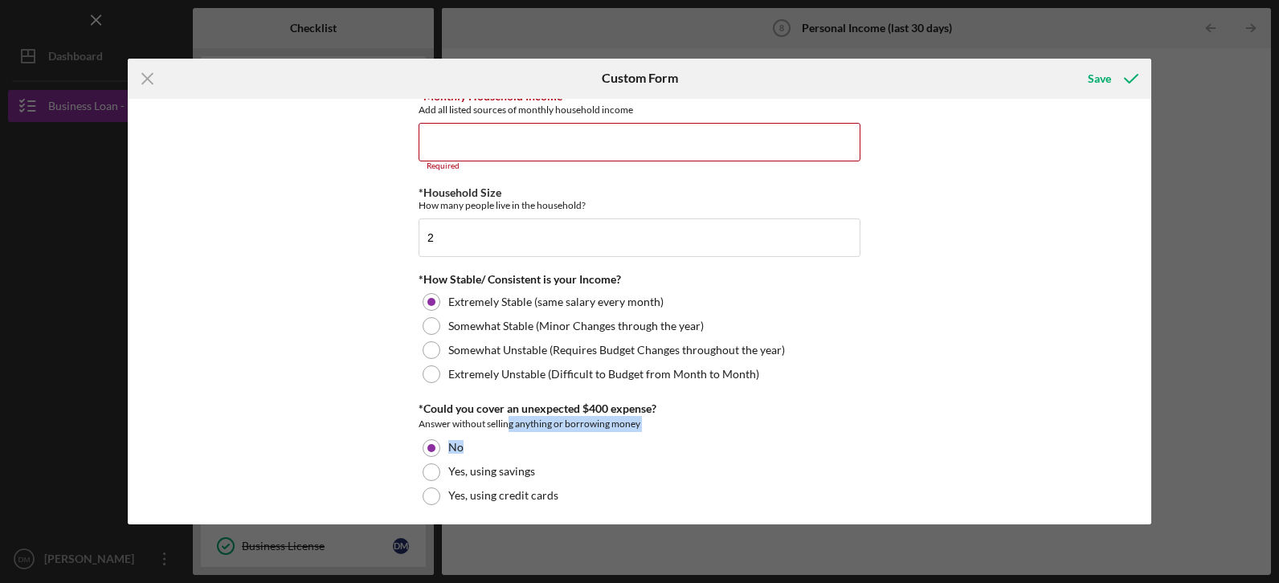
click at [990, 427] on div "Employment Information *Employment Status Employed More than Full Time Employed…" at bounding box center [640, 312] width 1024 height 427
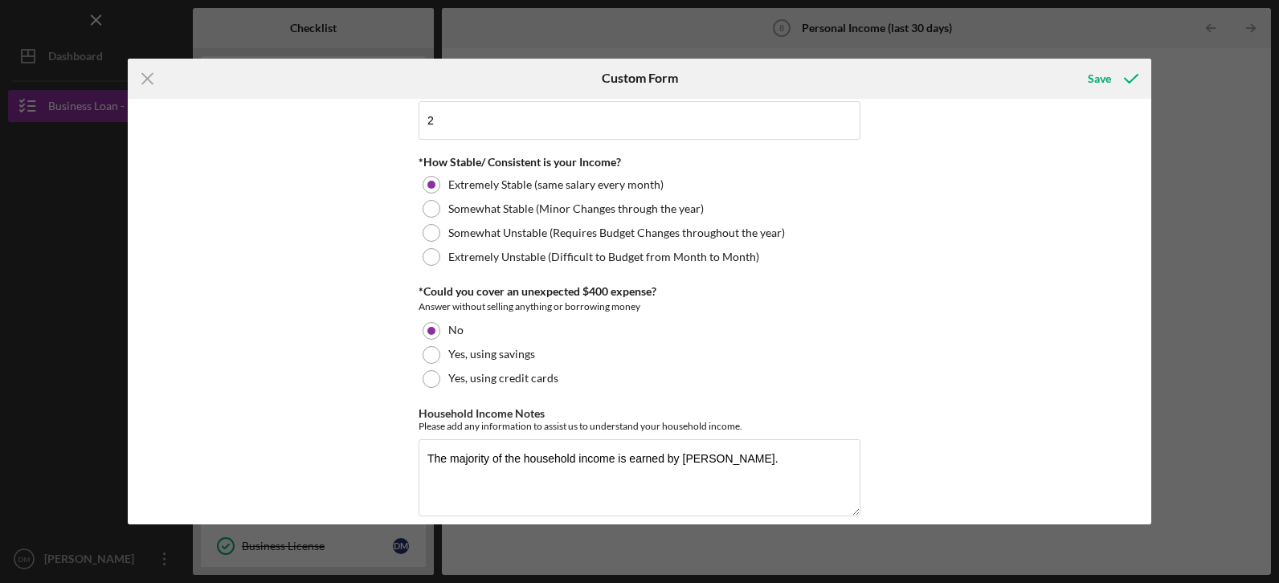
scroll to position [938, 0]
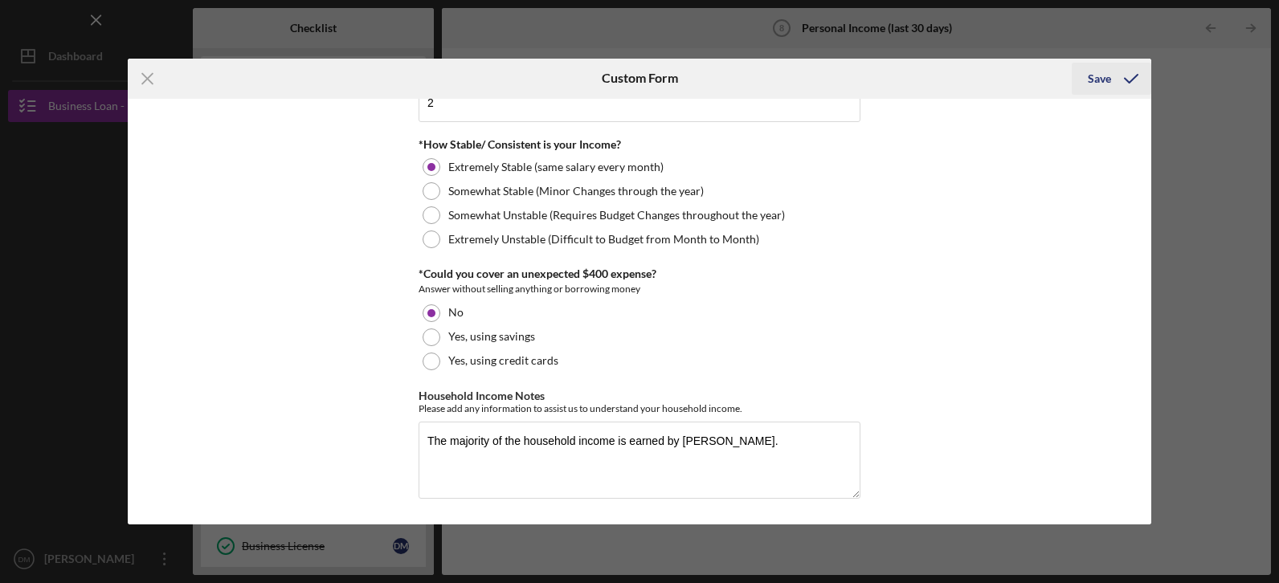
click at [1106, 83] on div "Save" at bounding box center [1099, 79] width 23 height 32
click at [1134, 79] on icon "submit" at bounding box center [1131, 79] width 40 height 40
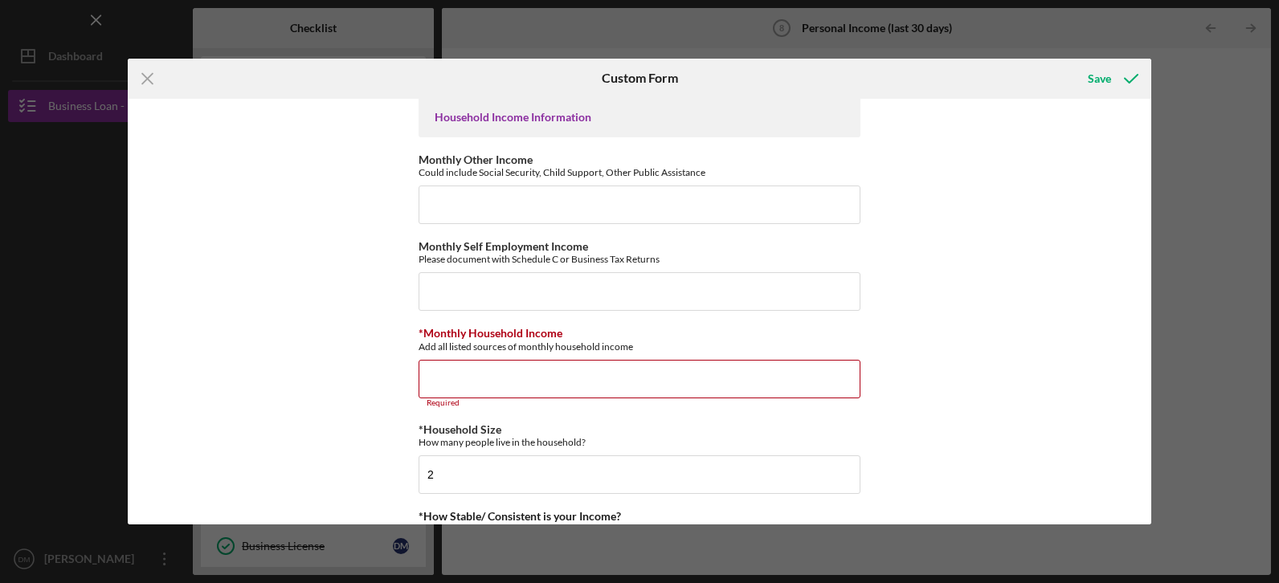
scroll to position [562, 0]
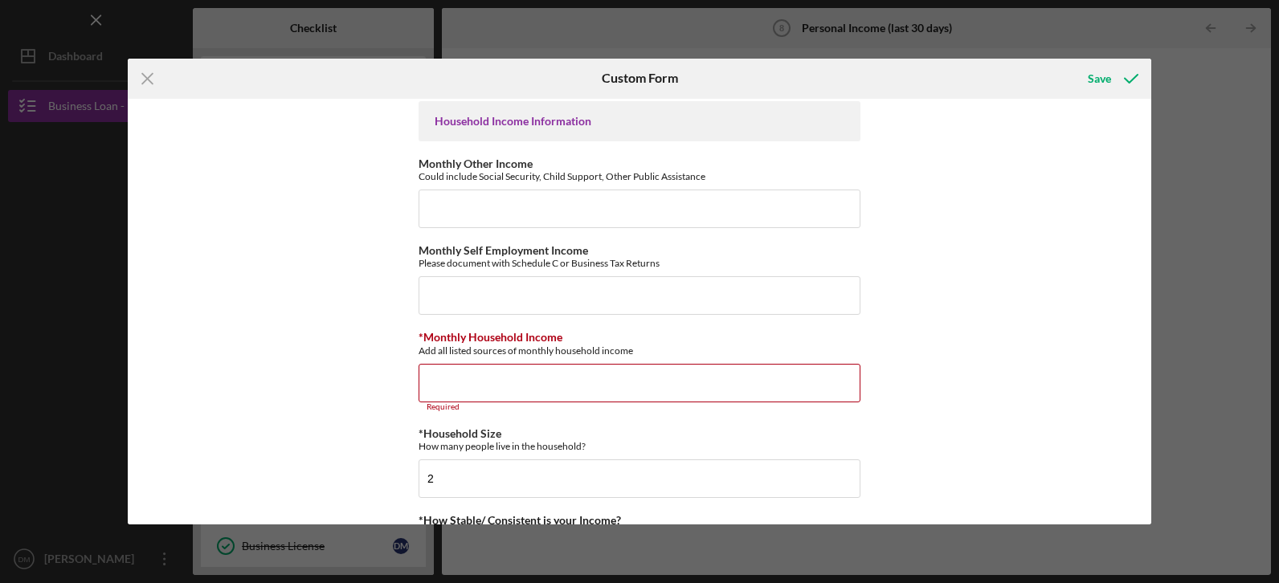
drag, startPoint x: 510, startPoint y: 389, endPoint x: 934, endPoint y: 403, distance: 423.6
click at [934, 403] on div "Employment Information *Employment Status Employed More than Full Time Employed…" at bounding box center [640, 312] width 1024 height 427
click at [719, 383] on input "*Monthly Household Income" at bounding box center [640, 383] width 442 height 39
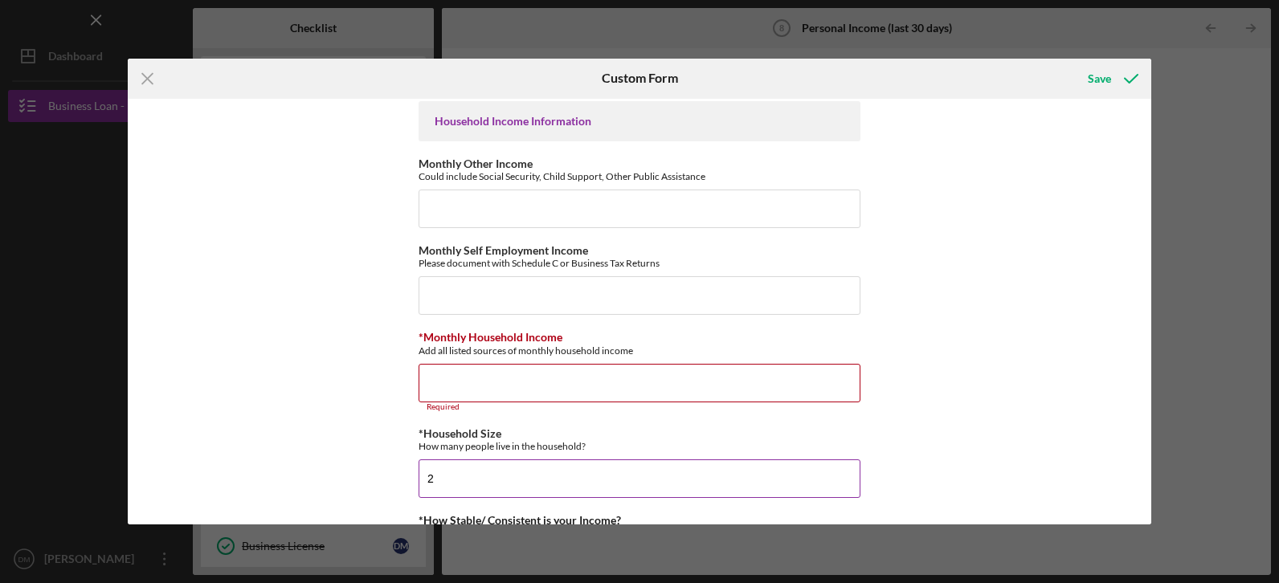
scroll to position [643, 0]
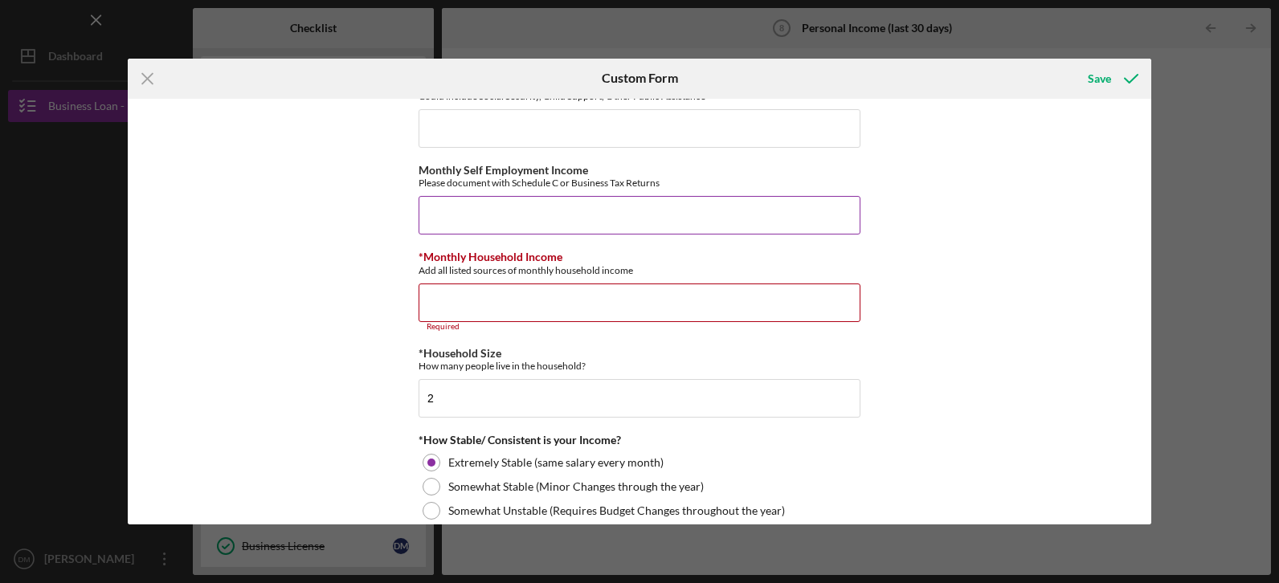
click at [477, 210] on input "Monthly Self Employment Income" at bounding box center [640, 215] width 442 height 39
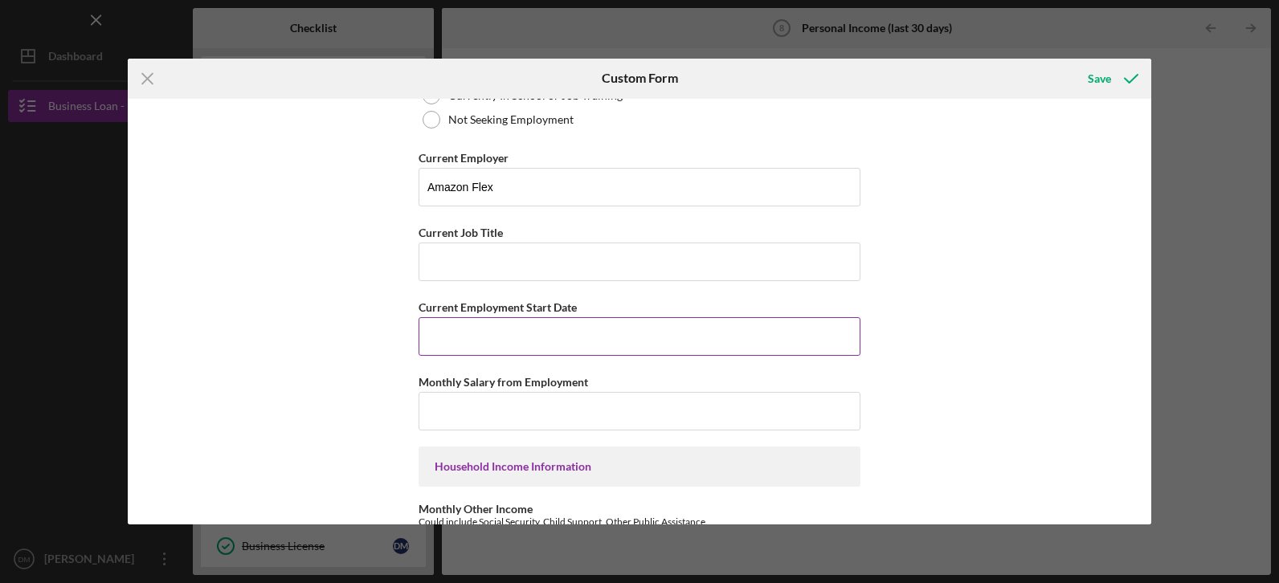
scroll to position [241, 0]
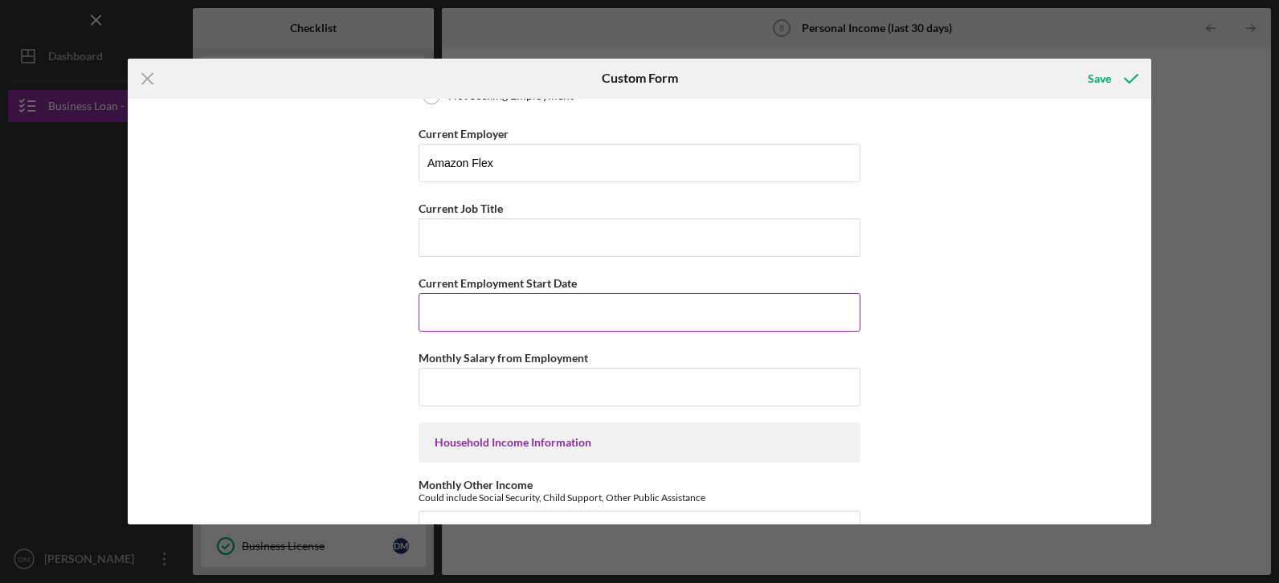
click at [443, 317] on input "Current Employment Start Date" at bounding box center [640, 312] width 442 height 39
click at [453, 236] on input "Current Job Title" at bounding box center [640, 238] width 442 height 39
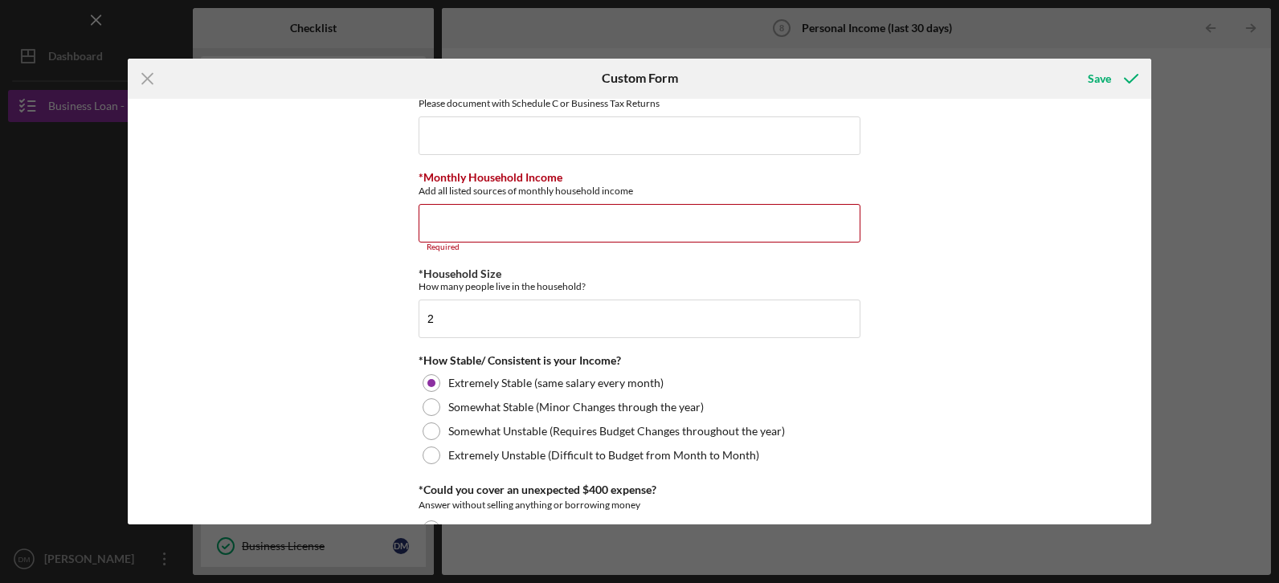
scroll to position [723, 0]
click at [476, 232] on input "*Monthly Household Income" at bounding box center [640, 222] width 442 height 39
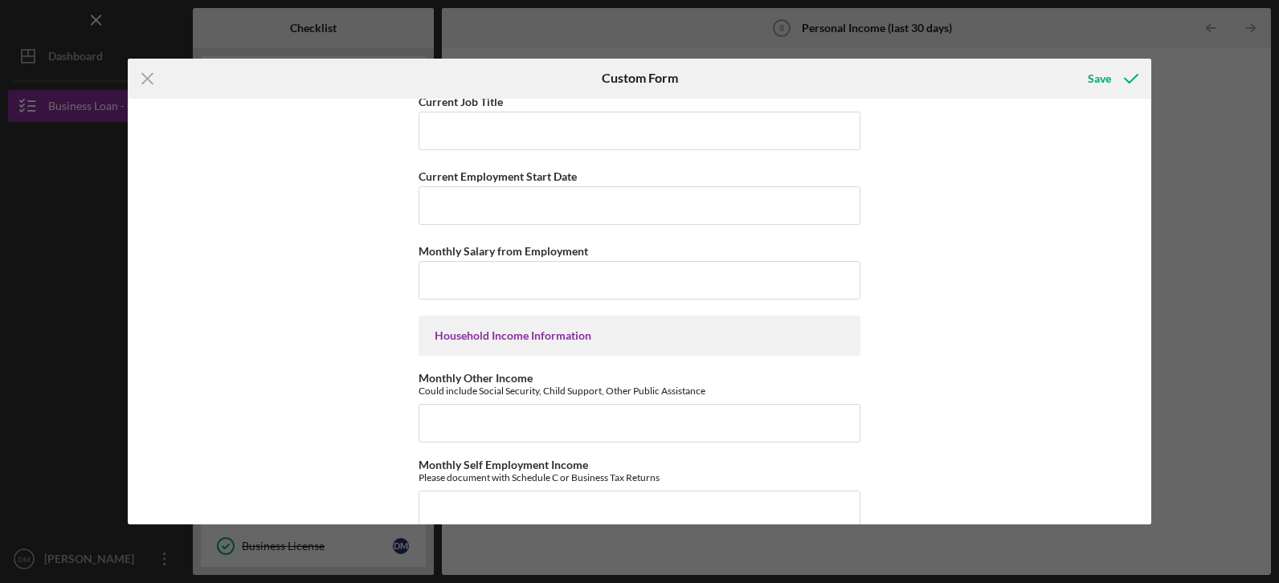
scroll to position [321, 0]
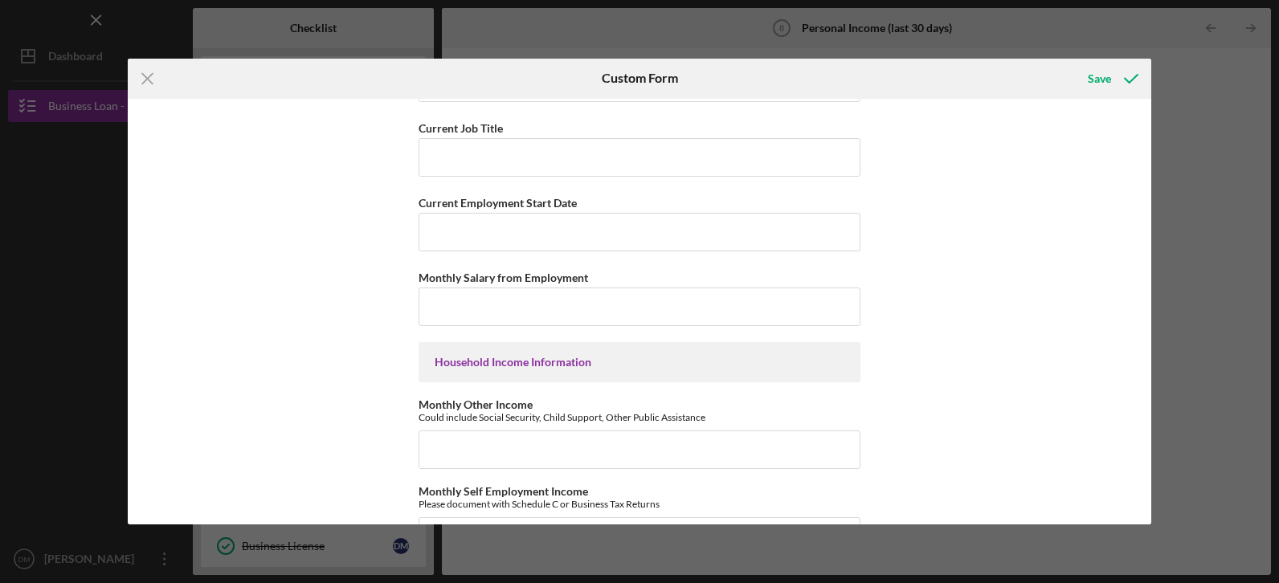
click at [152, 76] on icon "Icon/Menu Close" at bounding box center [148, 79] width 40 height 40
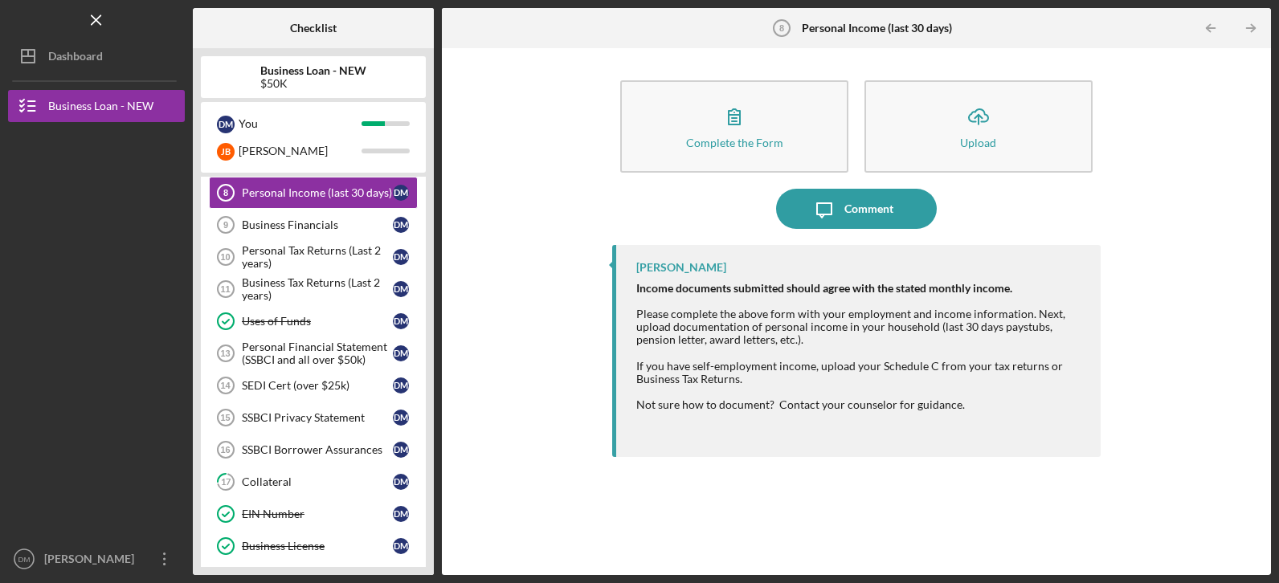
drag, startPoint x: 292, startPoint y: 194, endPoint x: 441, endPoint y: 170, distance: 151.4
click at [441, 169] on div "Checklist Business Loan - NEW $50K D M You [PERSON_NAME] Icon/Expander INQUIRY …" at bounding box center [732, 291] width 1078 height 567
click at [337, 386] on div "SEDI Cert (over $25k)" at bounding box center [317, 385] width 151 height 13
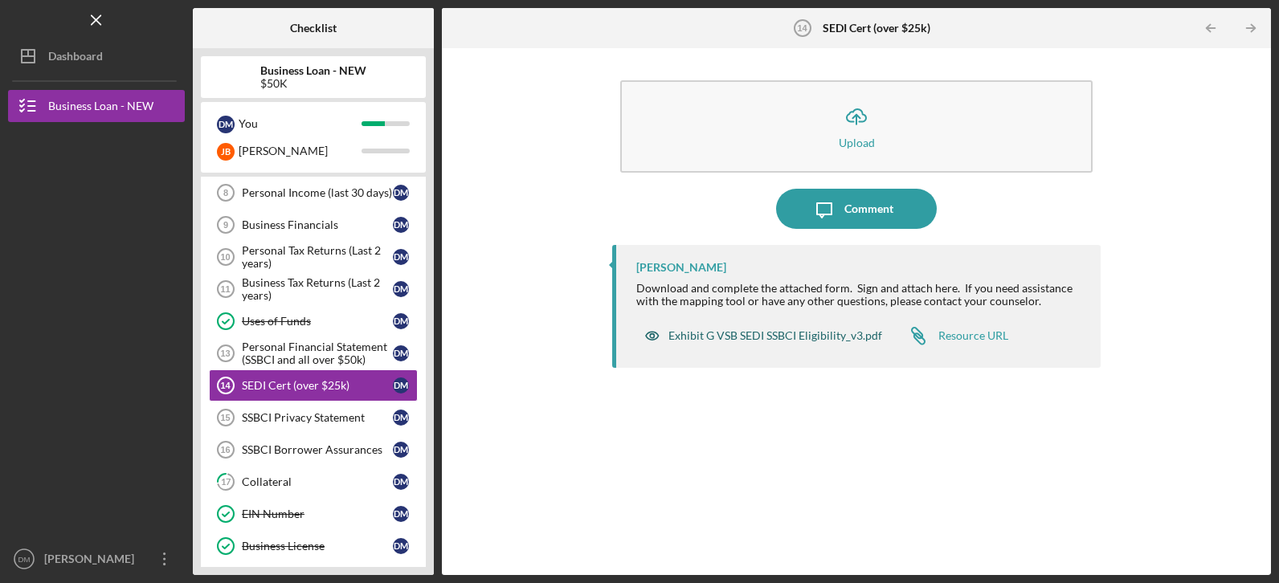
click at [804, 336] on div "Exhibit G VSB SEDI SSBCI Eligibility_v3.pdf" at bounding box center [775, 335] width 214 height 13
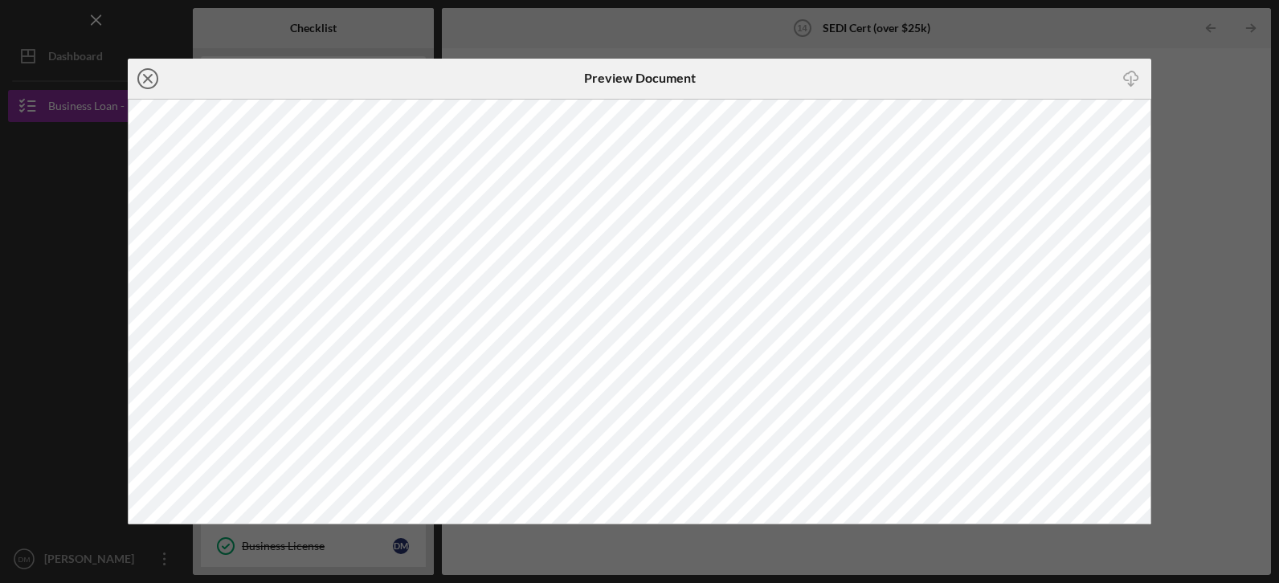
click at [150, 82] on icon "Icon/Close" at bounding box center [148, 79] width 40 height 40
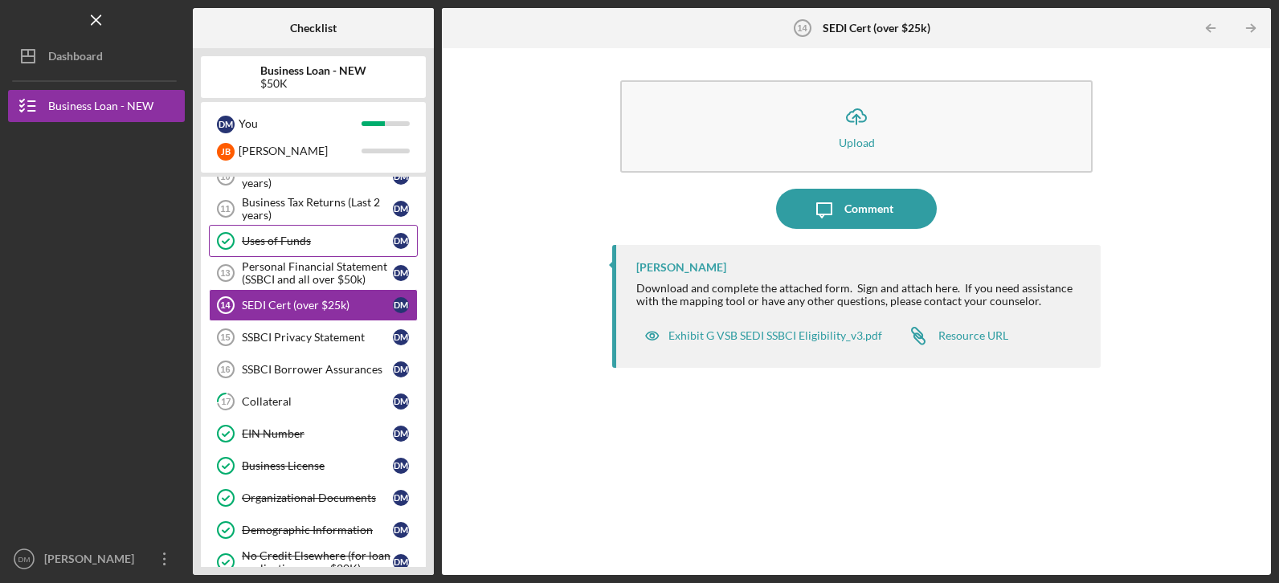
scroll to position [339, 0]
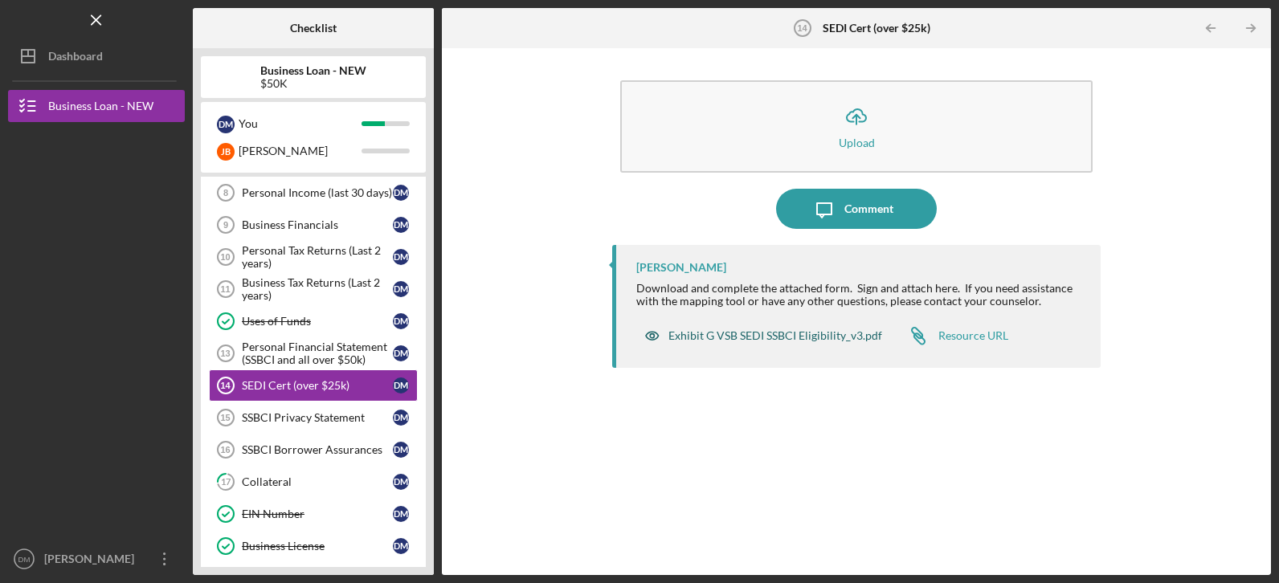
click at [809, 332] on div "Exhibit G VSB SEDI SSBCI Eligibility_v3.pdf" at bounding box center [775, 335] width 214 height 13
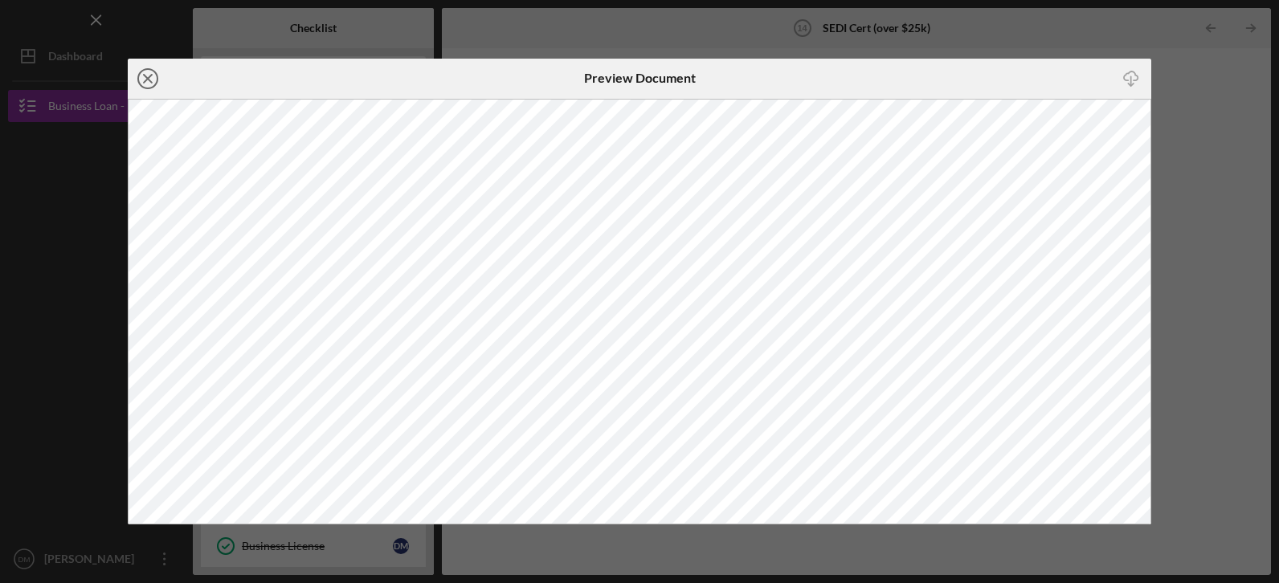
click at [150, 72] on icon "Icon/Close" at bounding box center [148, 79] width 40 height 40
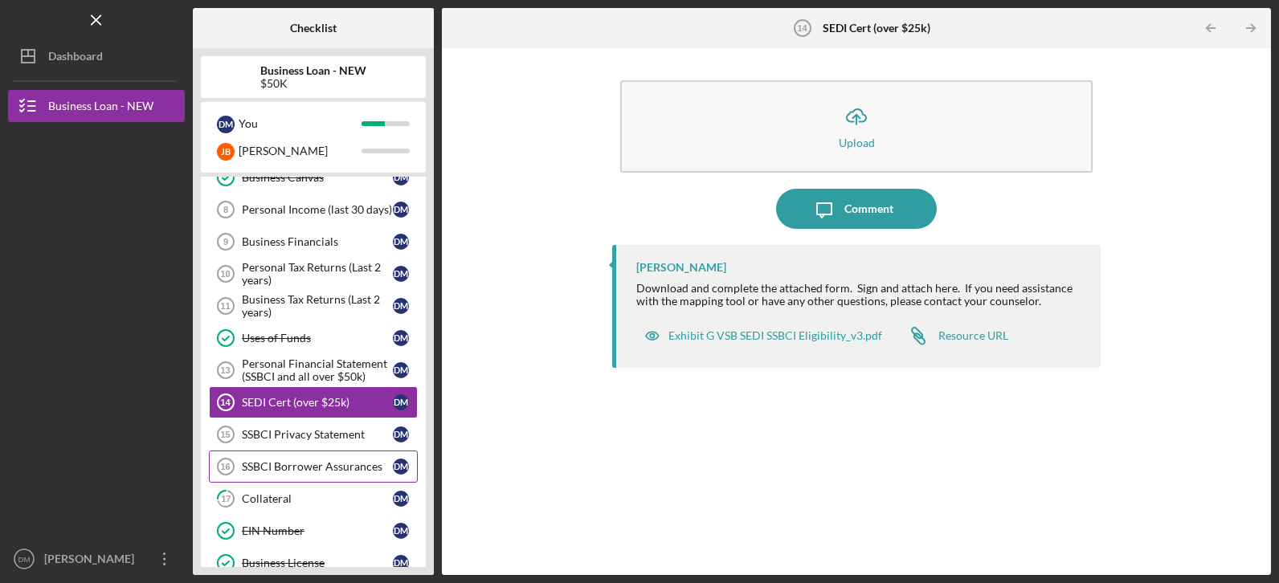
scroll to position [321, 0]
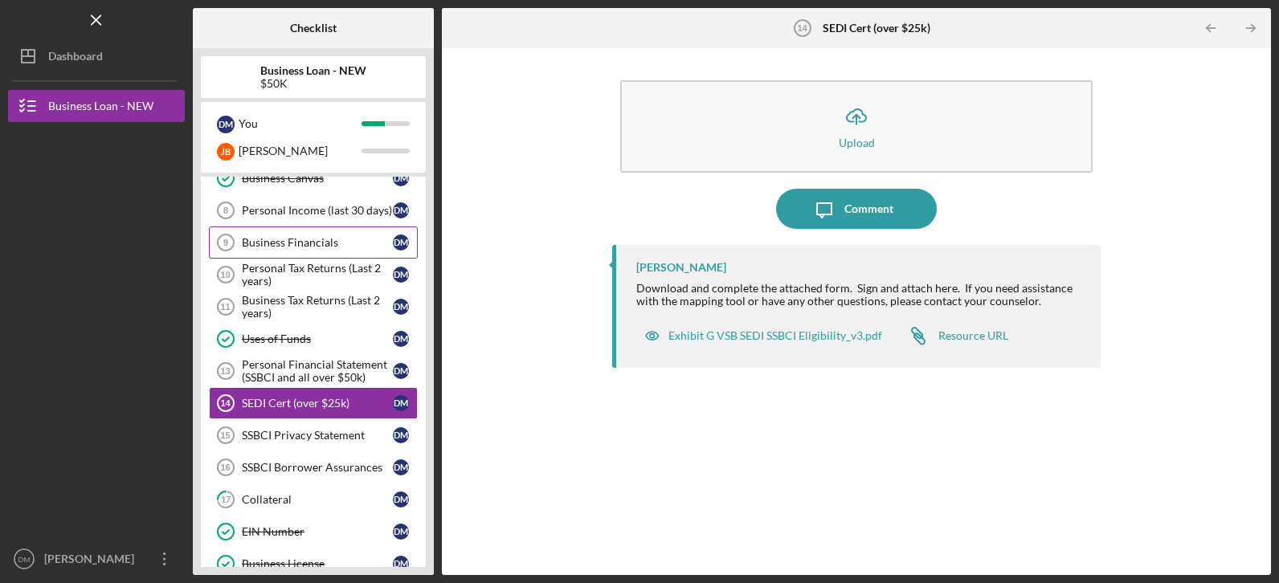
click at [291, 245] on div "Business Financials" at bounding box center [317, 242] width 151 height 13
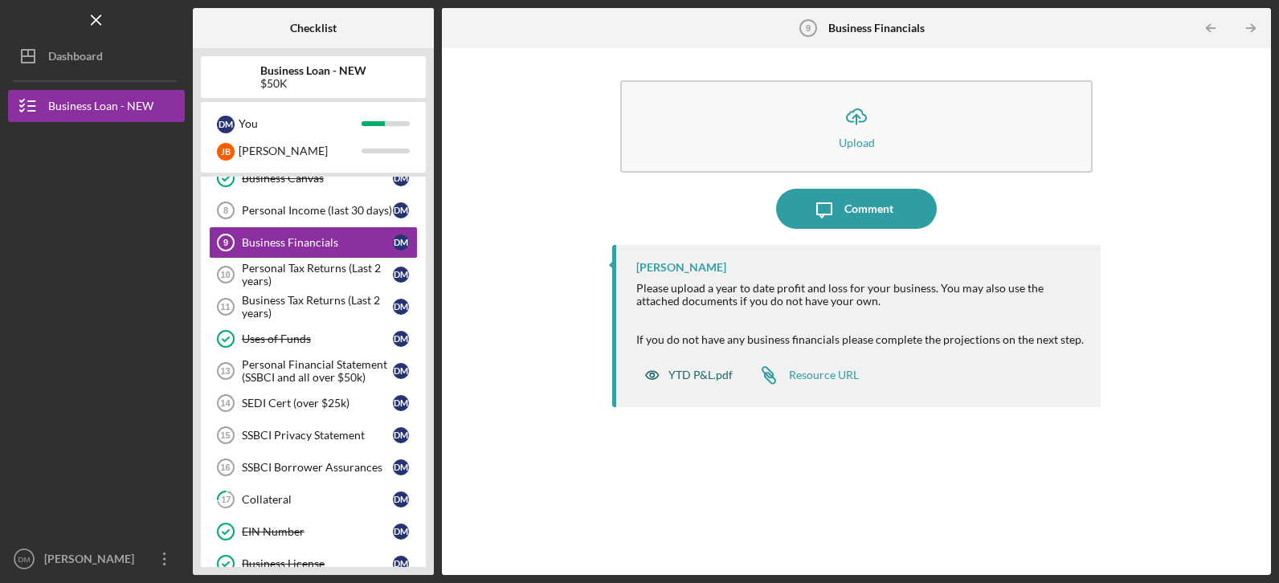
click at [687, 378] on div "YTD P&L.pdf" at bounding box center [700, 375] width 64 height 13
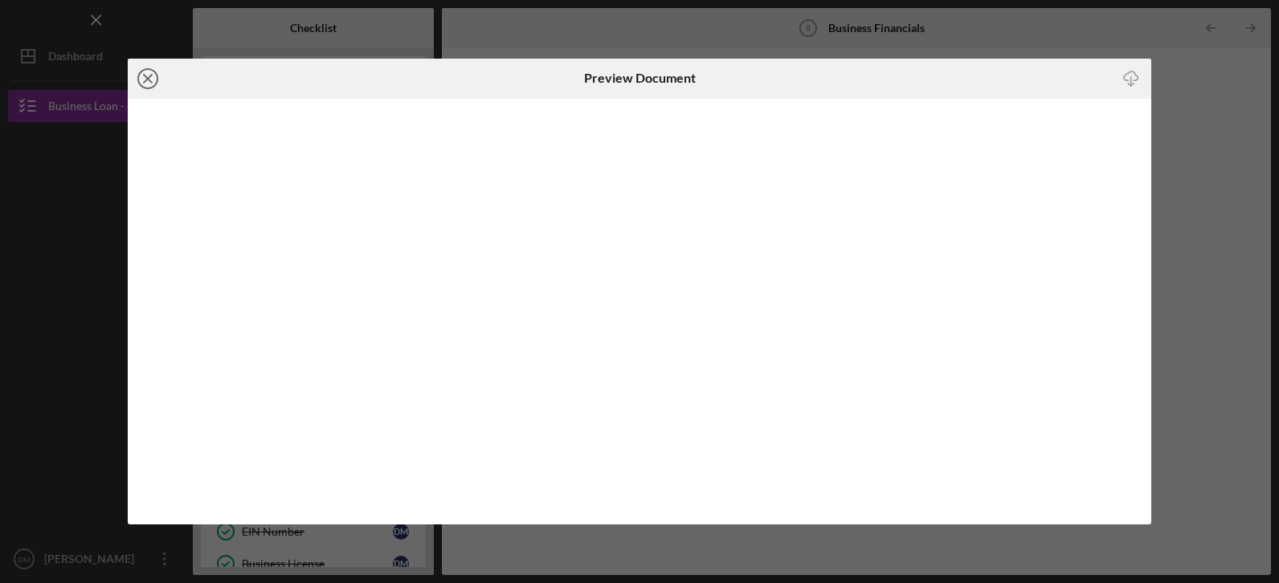
click at [153, 80] on icon "Icon/Close" at bounding box center [148, 79] width 40 height 40
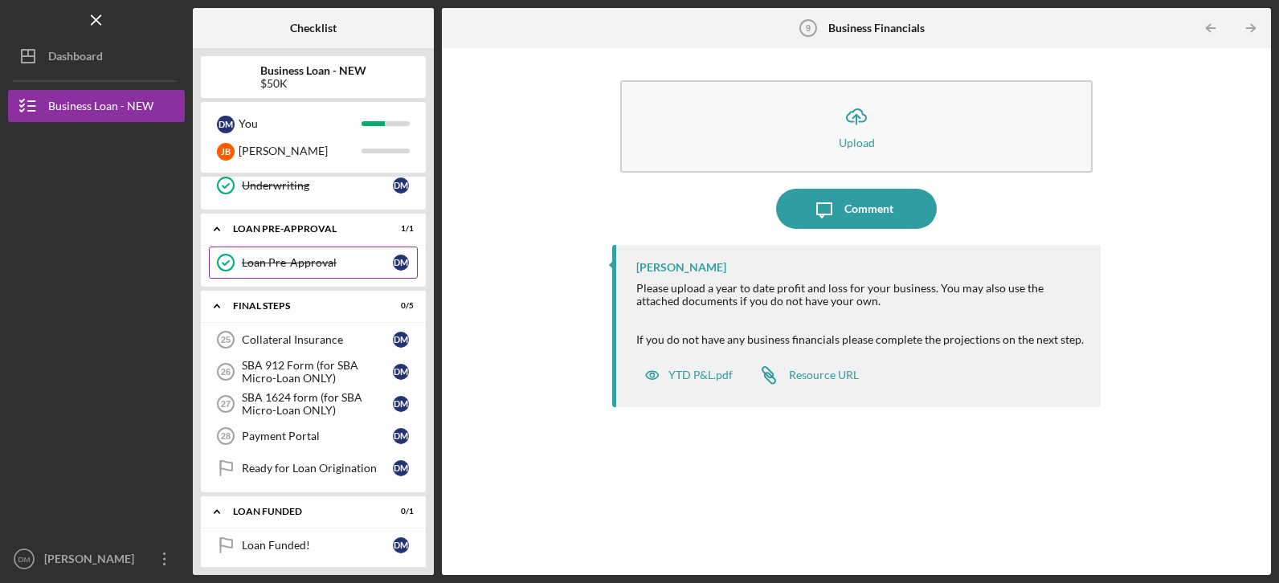
scroll to position [903, 0]
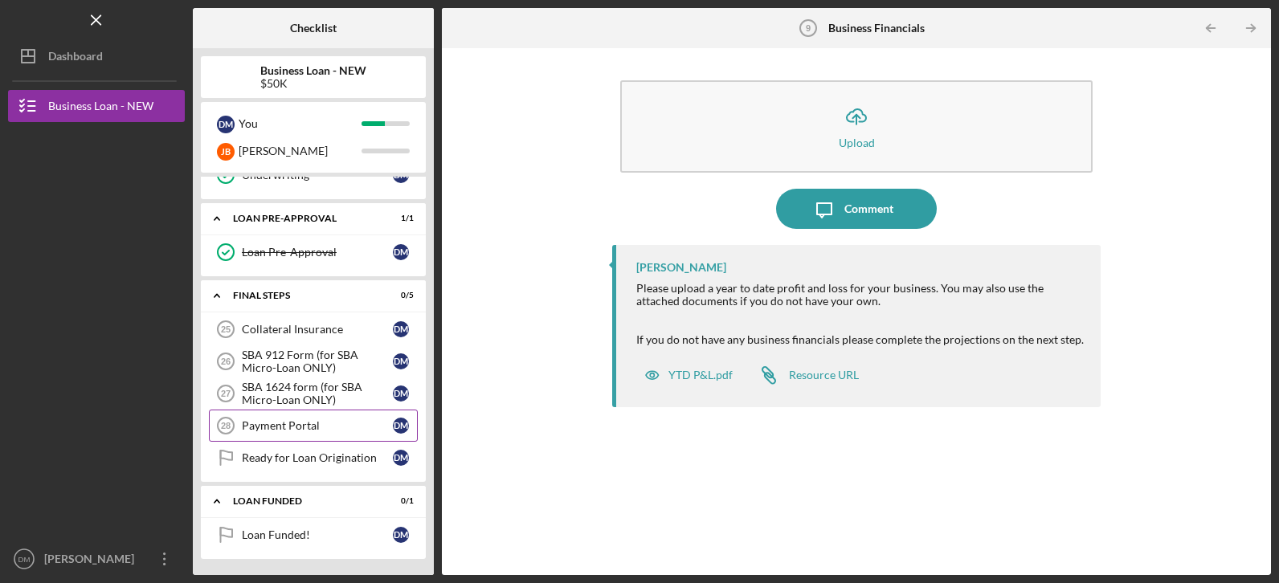
click at [286, 429] on div "Payment Portal" at bounding box center [317, 425] width 151 height 13
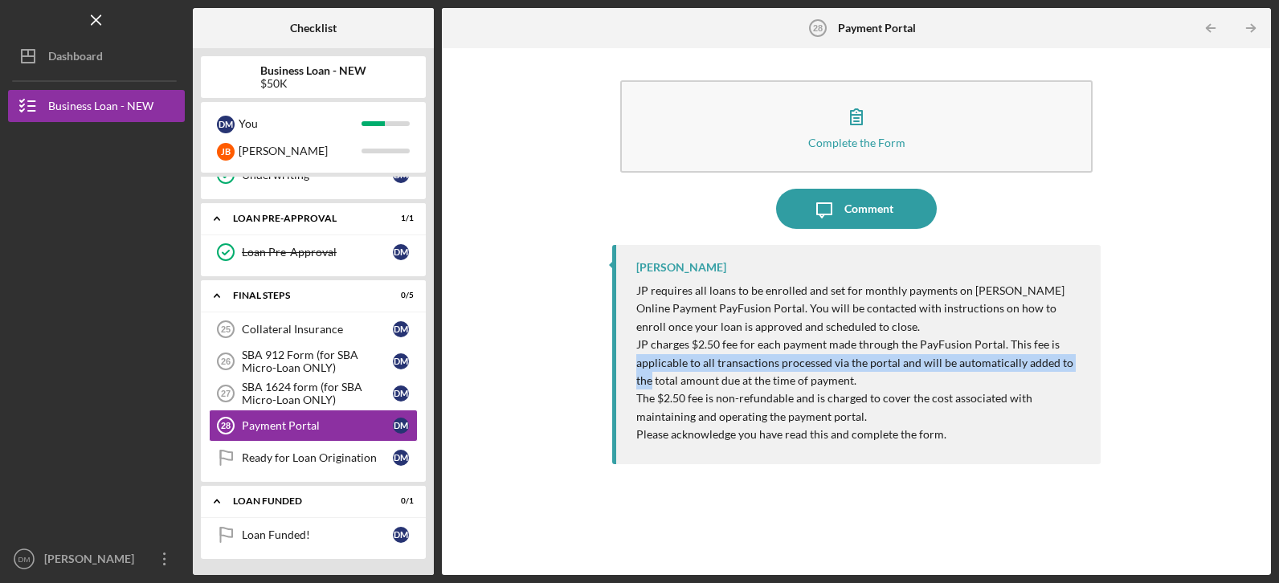
drag, startPoint x: 1273, startPoint y: 342, endPoint x: 1266, endPoint y: 365, distance: 23.4
click at [1266, 365] on div "Icon/Menu Payment Portal 28 Payment Portal Checklist Business Loan - NEW $50K D…" at bounding box center [639, 291] width 1279 height 583
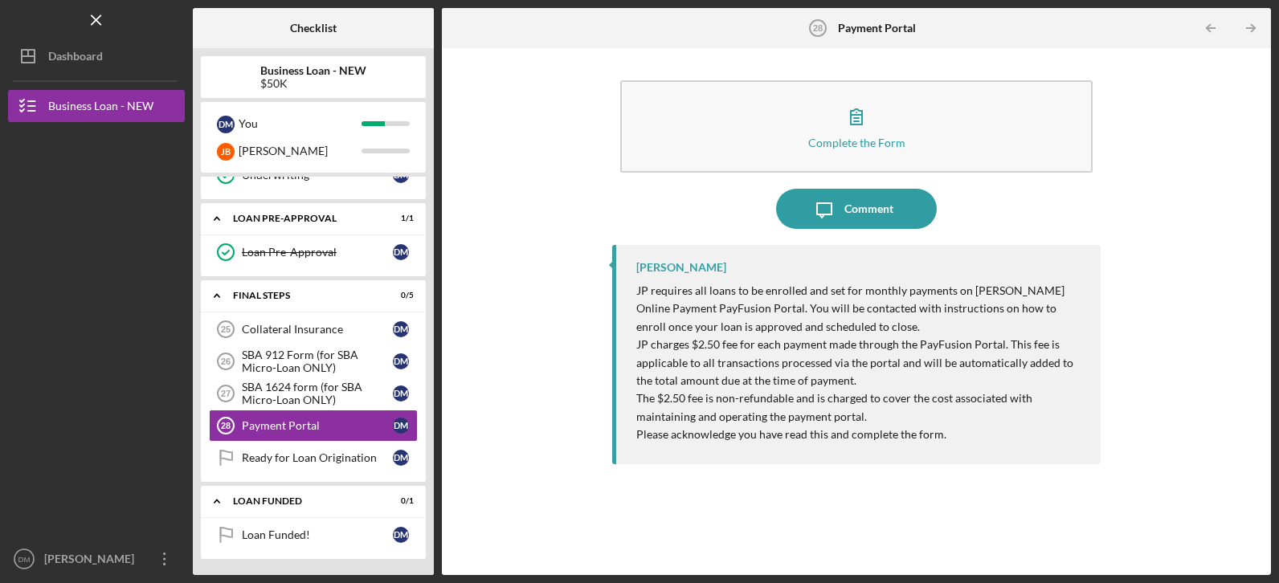
drag, startPoint x: 1266, startPoint y: 365, endPoint x: 1190, endPoint y: 395, distance: 81.9
click at [1190, 395] on div "Complete the Form Form Icon/Message Comment [PERSON_NAME] requires all loans to…" at bounding box center [856, 311] width 813 height 511
click at [1151, 379] on div "Complete the Form Form Icon/Message Comment [PERSON_NAME] requires all loans to…" at bounding box center [856, 311] width 813 height 511
click at [907, 366] on p "JP charges $2.50 fee for each payment made through the PayFusion Portal. This f…" at bounding box center [860, 363] width 448 height 54
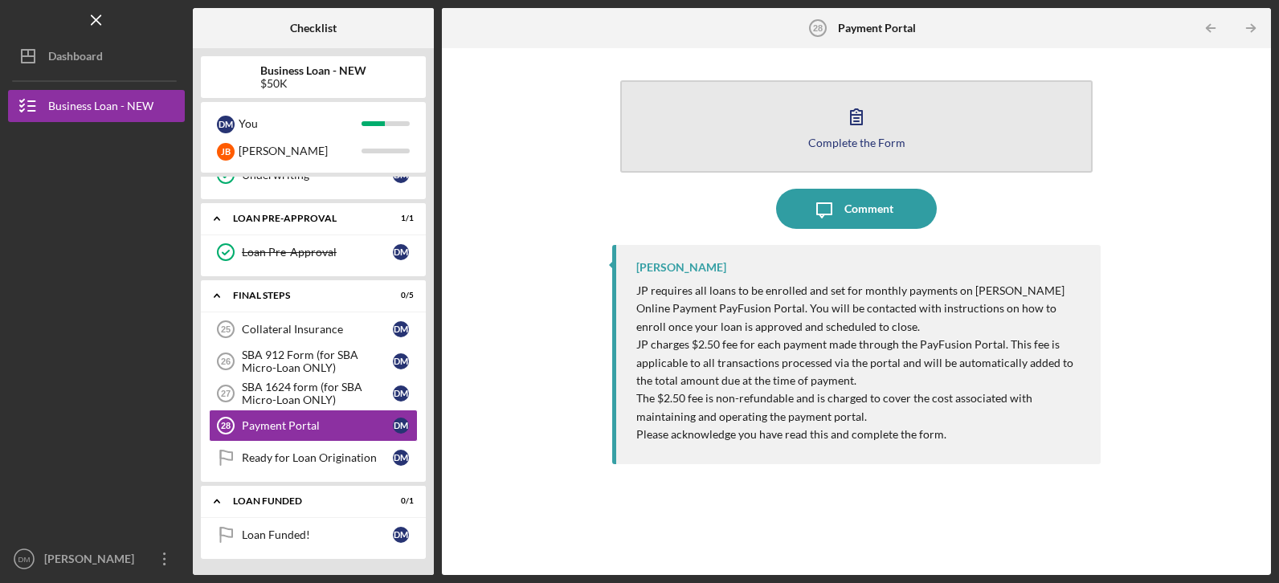
click at [844, 145] on div "Complete the Form" at bounding box center [856, 143] width 97 height 12
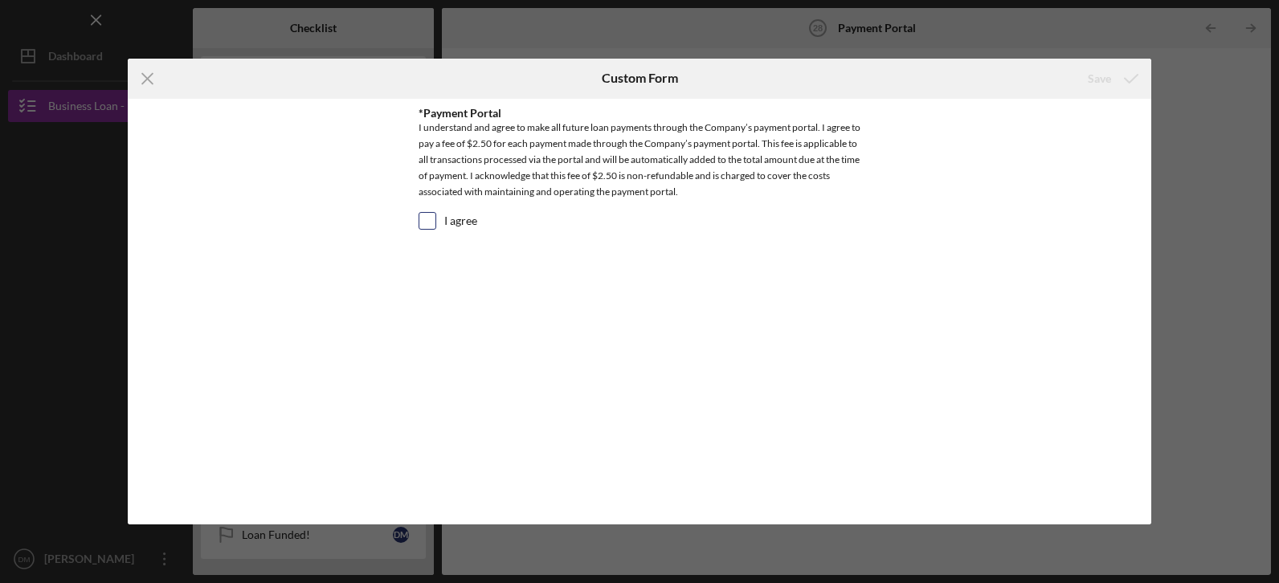
click at [432, 223] on input "I agree" at bounding box center [427, 221] width 16 height 16
checkbox input "true"
click at [1094, 84] on div "Save" at bounding box center [1099, 79] width 23 height 32
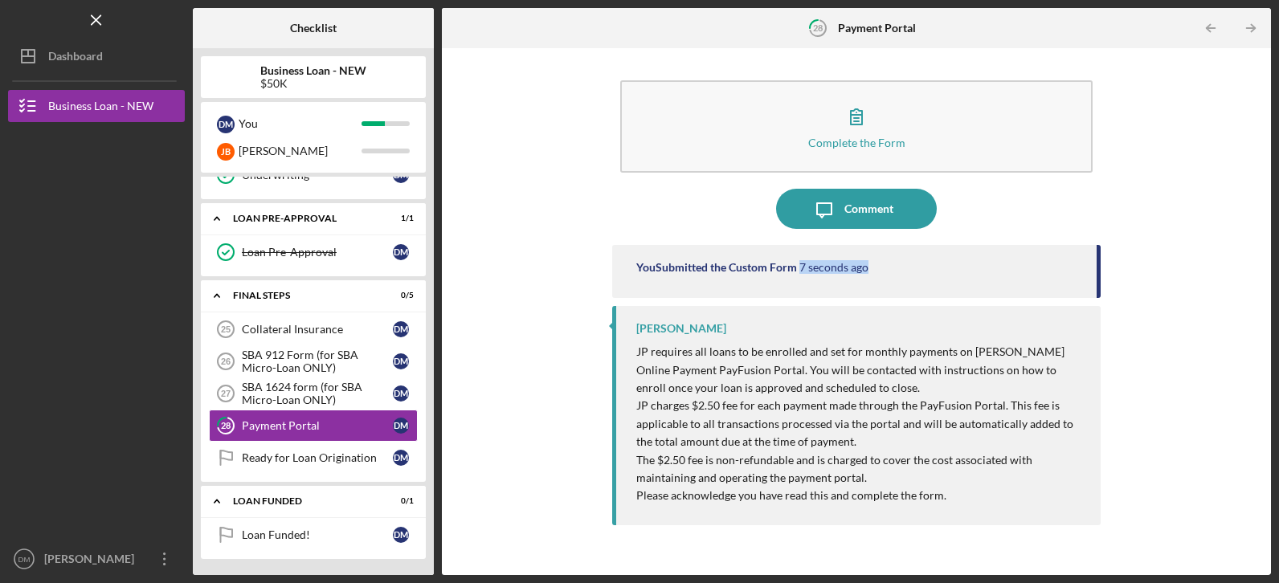
drag, startPoint x: 1097, startPoint y: 275, endPoint x: 1099, endPoint y: 287, distance: 12.3
click at [1099, 287] on div "You Submitted the Custom Form 7 seconds ago" at bounding box center [856, 271] width 488 height 53
drag, startPoint x: 1099, startPoint y: 272, endPoint x: 1100, endPoint y: 288, distance: 15.3
click at [1100, 288] on div "You Submitted the Custom Form 11 seconds ago" at bounding box center [856, 271] width 488 height 53
drag, startPoint x: 1100, startPoint y: 288, endPoint x: 1012, endPoint y: 294, distance: 88.6
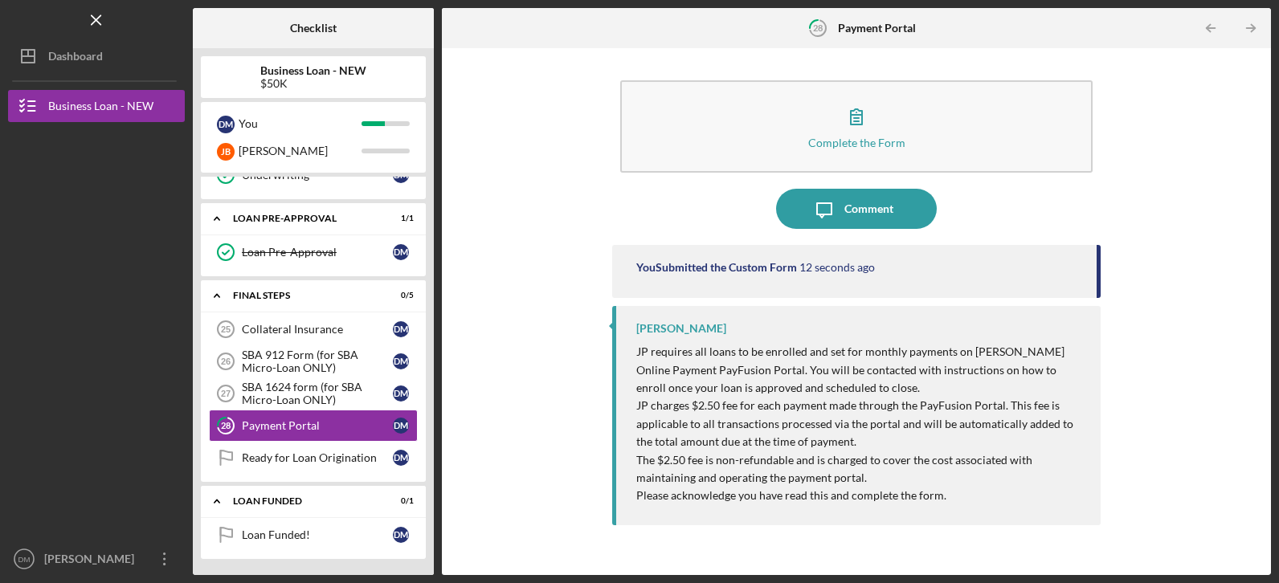
click at [1012, 294] on div "You Submitted the Custom Form 12 seconds ago" at bounding box center [856, 271] width 488 height 53
click at [322, 324] on div "Collateral Insurance" at bounding box center [317, 329] width 151 height 13
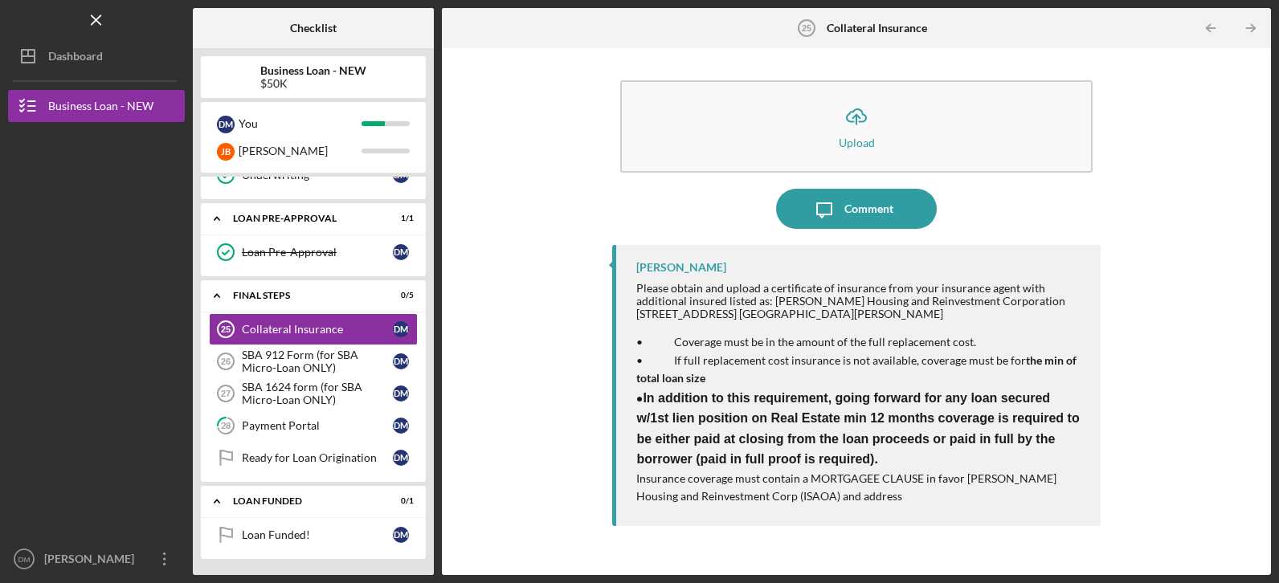
click at [428, 330] on div "Business Loan - NEW $50K D M You [PERSON_NAME] Icon/Expander INQUIRY INFORMATIO…" at bounding box center [313, 311] width 241 height 527
drag, startPoint x: 428, startPoint y: 330, endPoint x: 430, endPoint y: 364, distance: 33.8
click at [430, 364] on div "Business Loan - NEW $50K D M You [PERSON_NAME] Icon/Expander INQUIRY INFORMATIO…" at bounding box center [313, 311] width 241 height 527
click at [299, 330] on div "Collateral Insurance" at bounding box center [317, 329] width 151 height 13
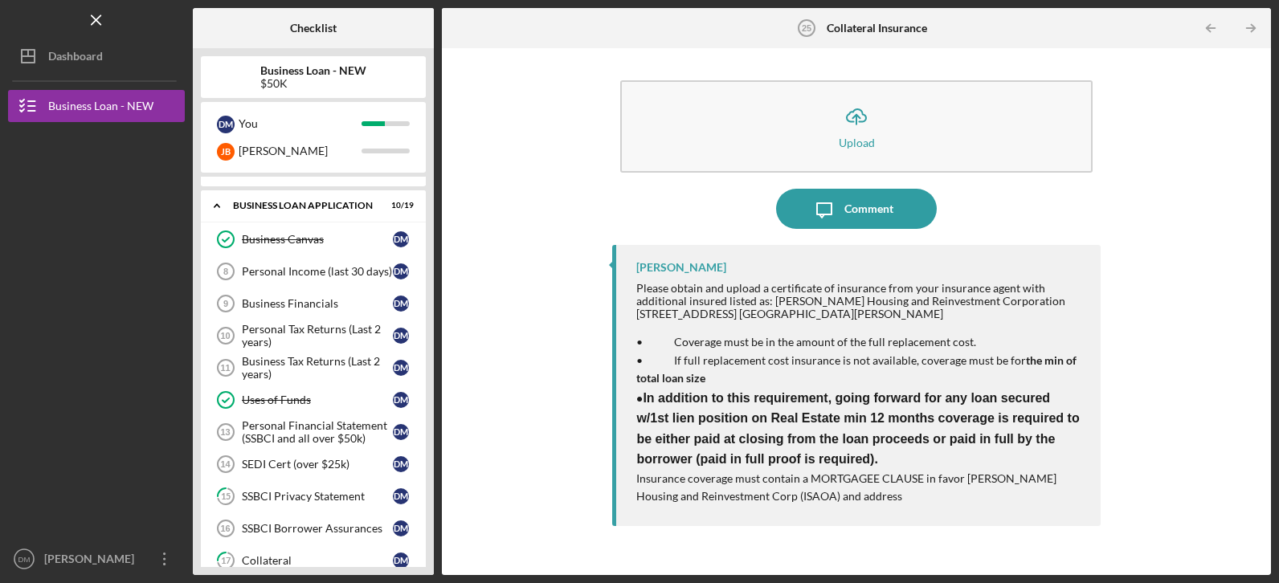
scroll to position [228, 0]
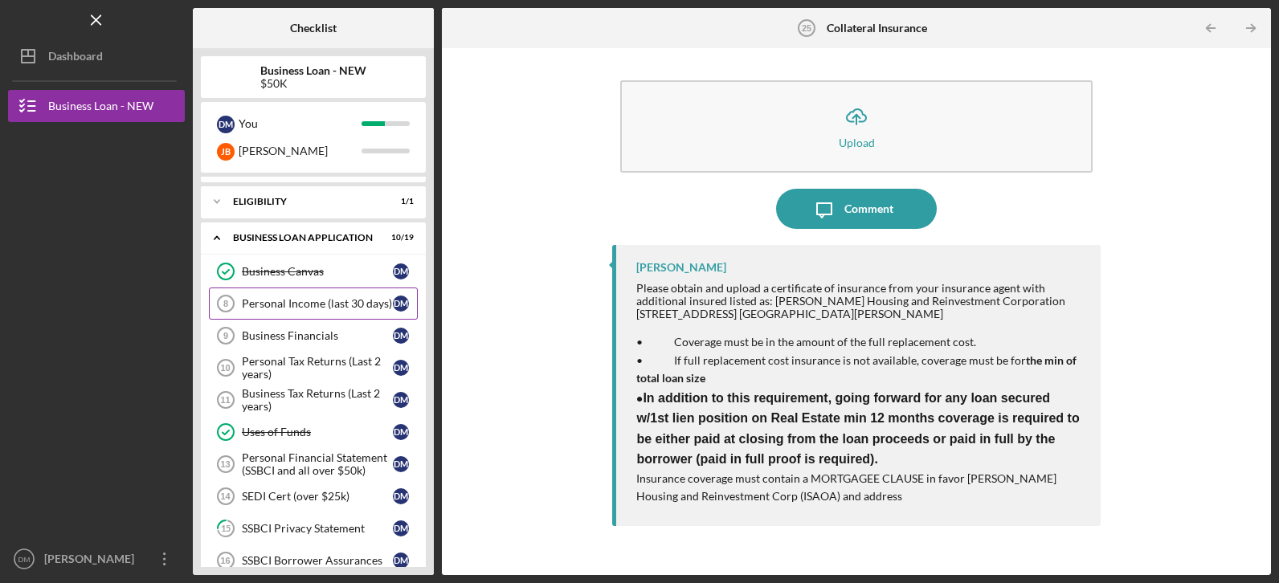
click at [317, 295] on link "Personal Income (last 30 days) 8 Personal Income (last 30 days) [PERSON_NAME]" at bounding box center [313, 304] width 209 height 32
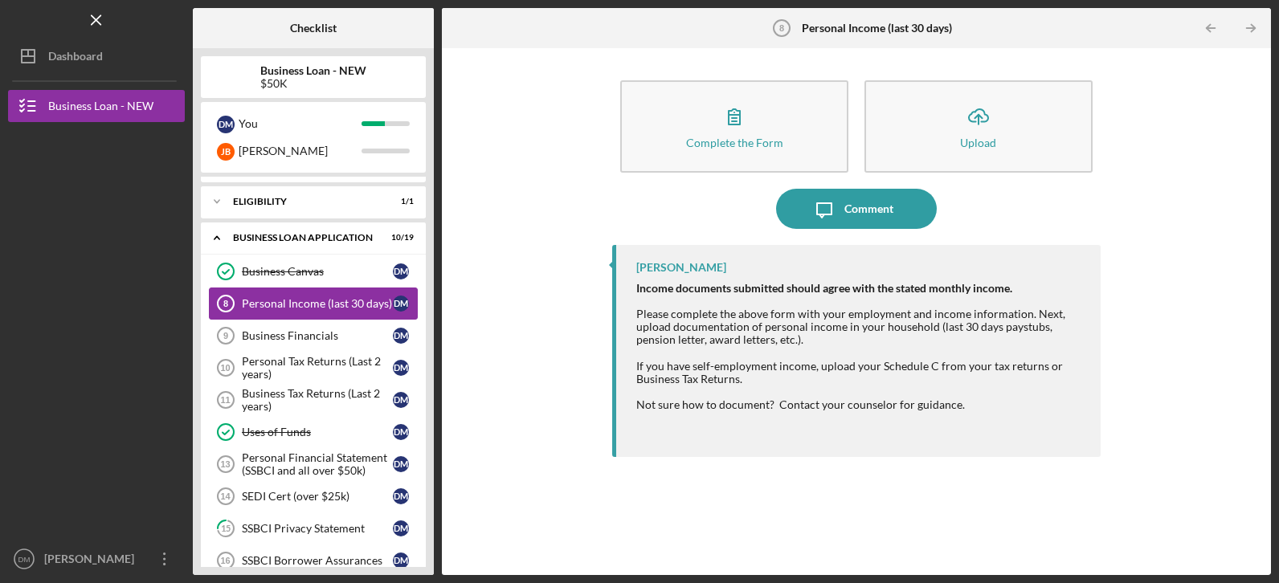
click at [308, 303] on div "Personal Income (last 30 days)" at bounding box center [317, 303] width 151 height 13
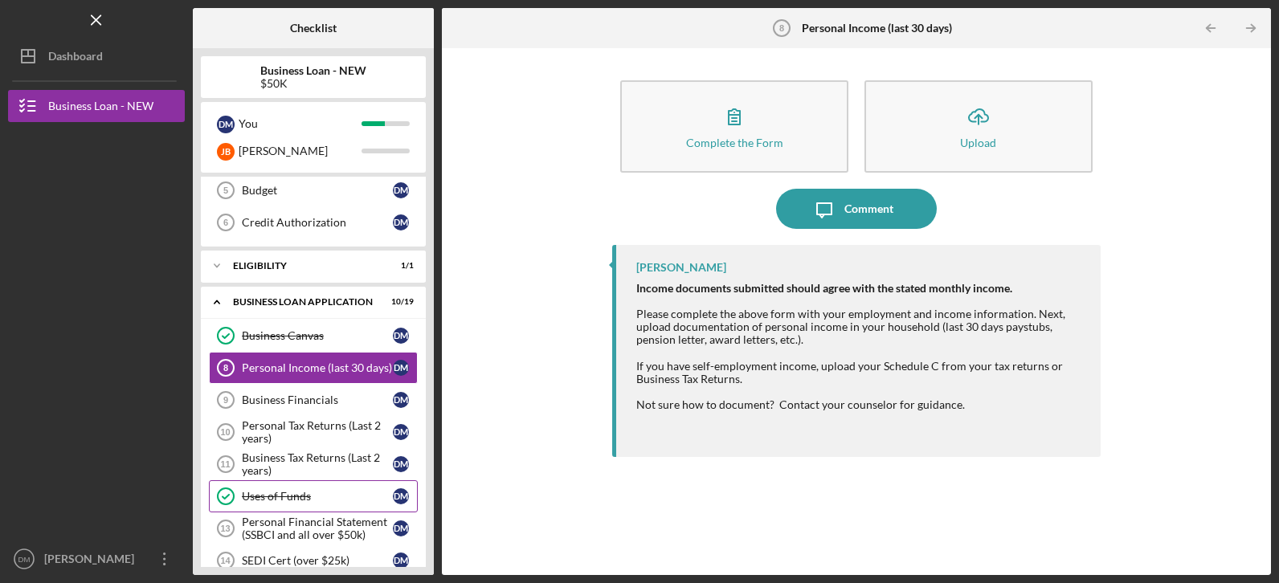
scroll to position [132, 0]
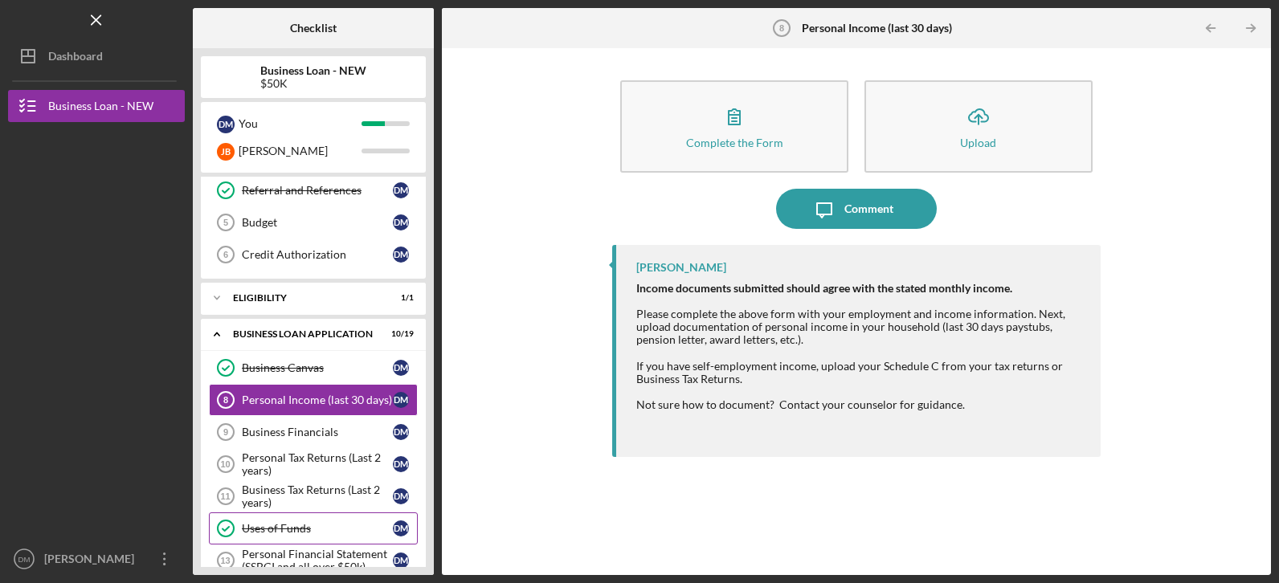
click at [323, 534] on div "Uses of Funds" at bounding box center [317, 528] width 151 height 13
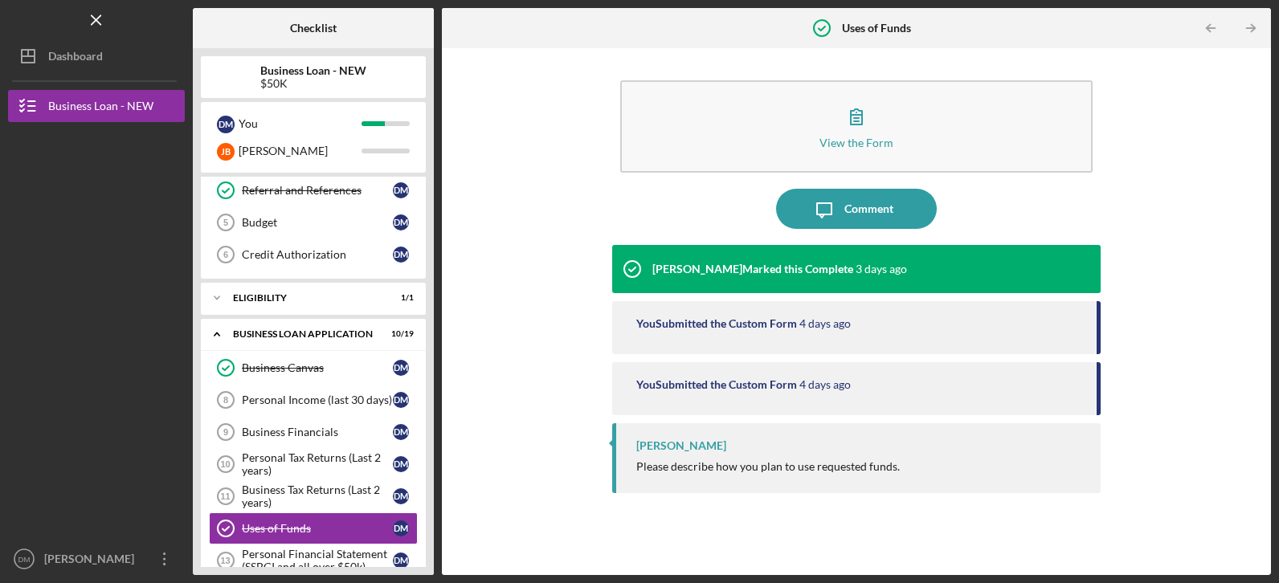
drag, startPoint x: 1277, startPoint y: 436, endPoint x: 1275, endPoint y: 395, distance: 41.8
click at [1275, 395] on div "Icon/Menu Uses of Funds Uses of Funds Checklist Business Loan - NEW $50K D M Yo…" at bounding box center [639, 291] width 1279 height 583
drag, startPoint x: 1275, startPoint y: 395, endPoint x: 1279, endPoint y: 404, distance: 10.4
click at [1278, 404] on html "Icon/Menu Uses of Funds Uses of Funds Checklist Business Loan - NEW $50K D M Yo…" at bounding box center [639, 291] width 1279 height 583
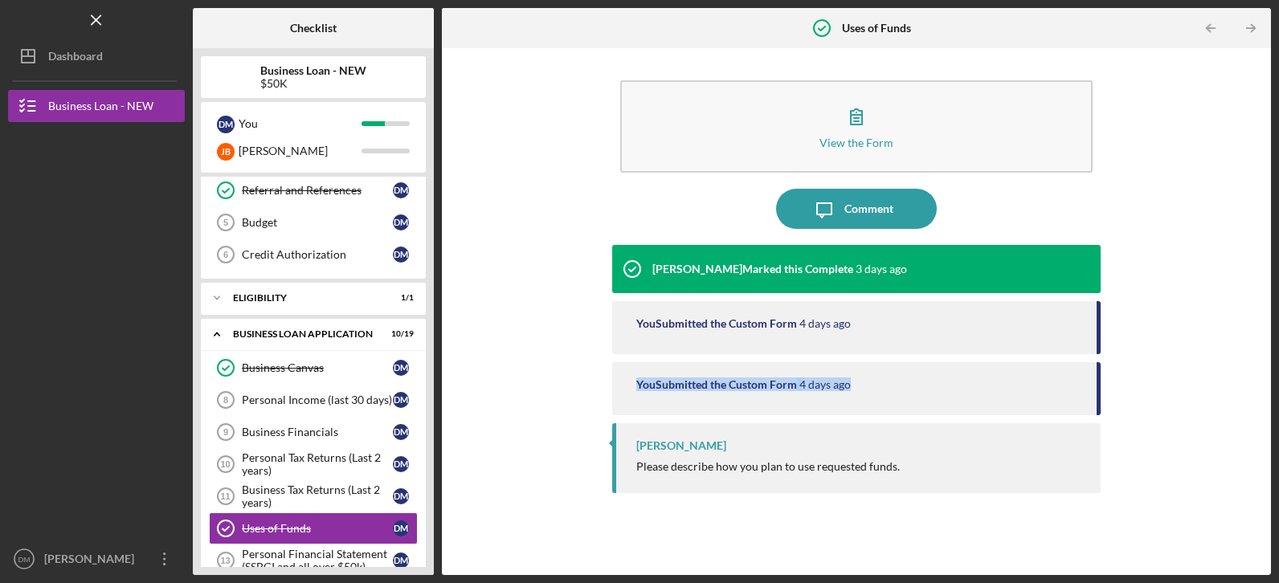
drag, startPoint x: 1095, startPoint y: 391, endPoint x: 1090, endPoint y: 358, distance: 34.1
click at [1090, 358] on div "[PERSON_NAME] Marked this Complete [DATE] You Submitted the Custom Form [DATE] …" at bounding box center [856, 398] width 488 height 306
click at [937, 345] on div "You Submitted the Custom Form [DATE]" at bounding box center [856, 327] width 488 height 53
click at [657, 350] on div "You Submitted the Custom Form [DATE]" at bounding box center [856, 327] width 488 height 53
drag, startPoint x: 437, startPoint y: 512, endPoint x: 437, endPoint y: 483, distance: 28.9
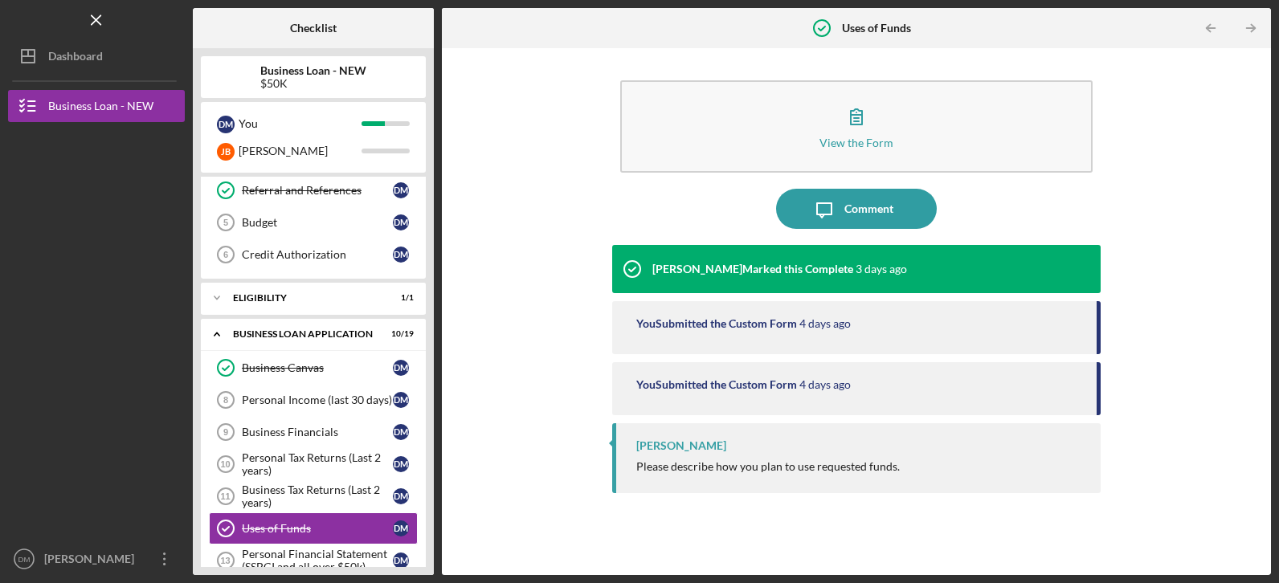
click at [437, 483] on div "Checklist Business Loan - NEW $50K D M You [PERSON_NAME] Icon/Expander INQUIRY …" at bounding box center [732, 291] width 1078 height 567
drag, startPoint x: 437, startPoint y: 483, endPoint x: 429, endPoint y: 507, distance: 25.4
click at [429, 507] on div "Checklist Business Loan - NEW $50K D M You [PERSON_NAME] Icon/Expander INQUIRY …" at bounding box center [732, 291] width 1078 height 567
click at [289, 439] on div "Business Financials" at bounding box center [317, 432] width 151 height 13
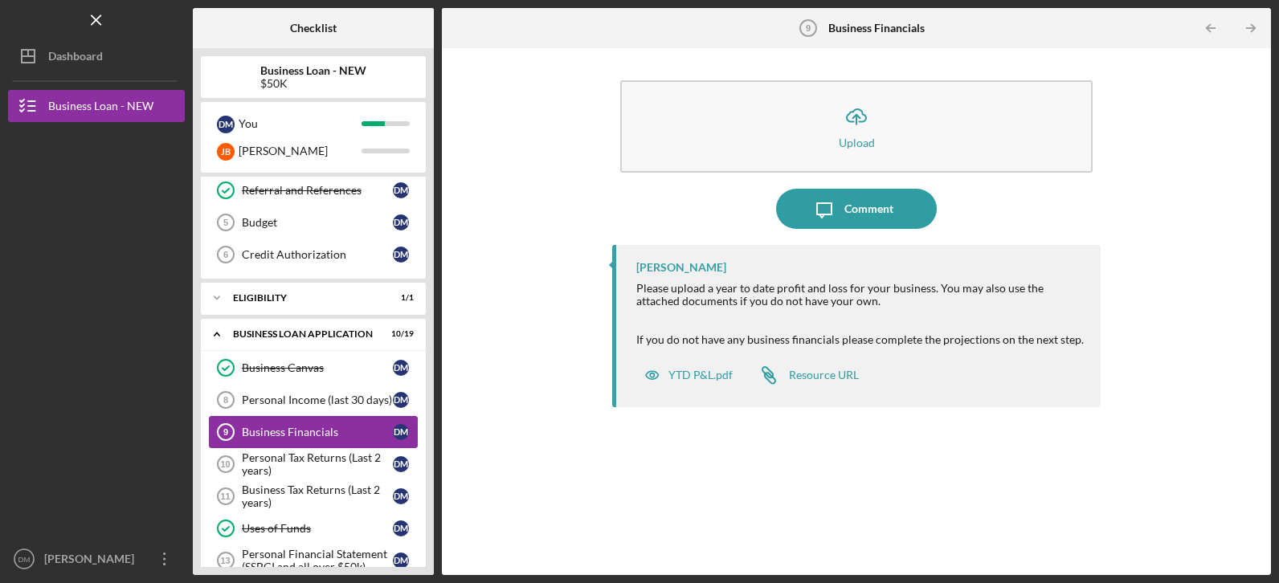
click at [289, 439] on div "Business Financials" at bounding box center [317, 432] width 151 height 13
click at [247, 393] on link "Personal Income (last 30 days) 8 Personal Income (last 30 days) [PERSON_NAME]" at bounding box center [313, 400] width 209 height 32
